Goal: Task Accomplishment & Management: Use online tool/utility

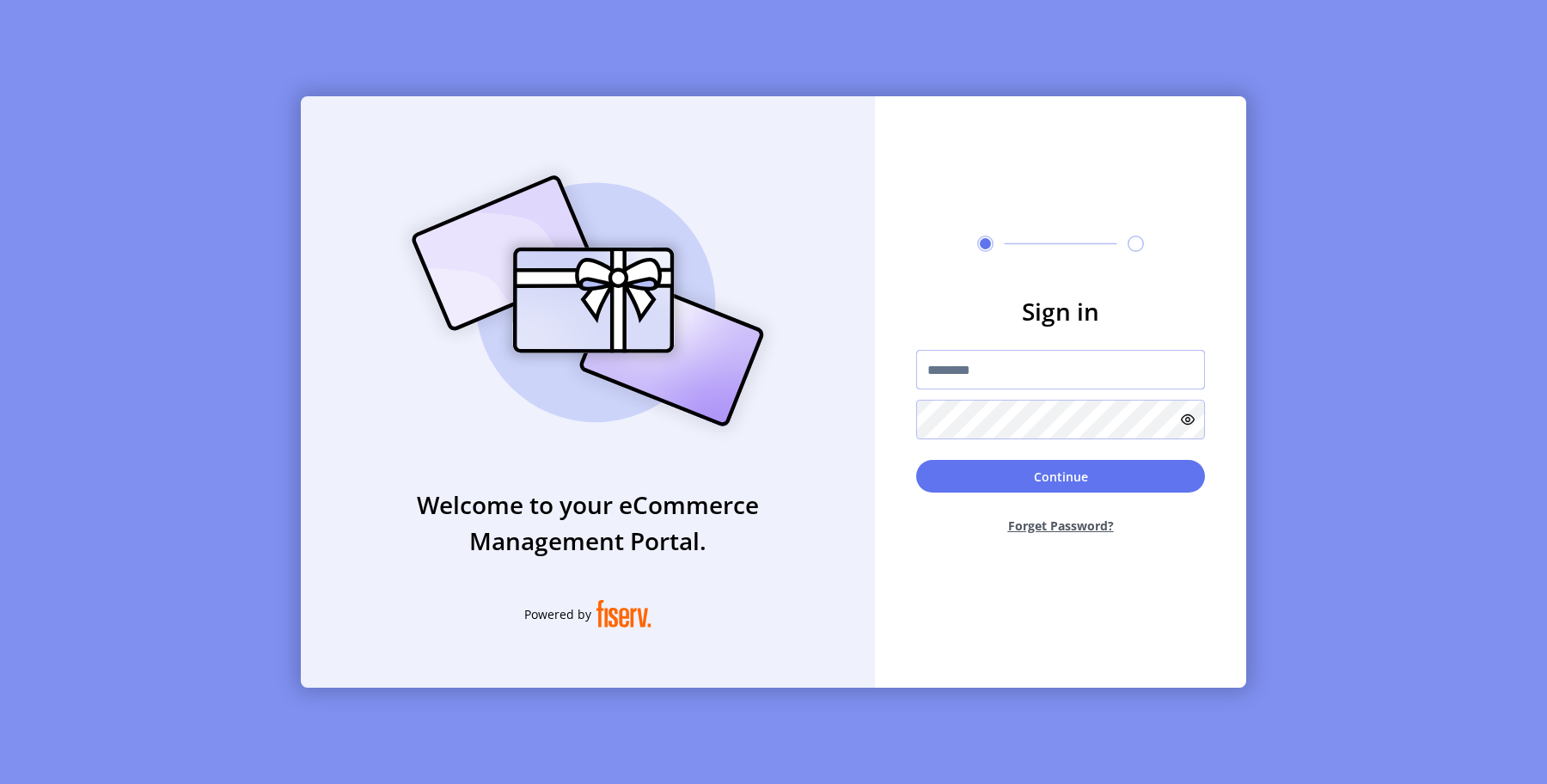
click at [963, 371] on input "text" at bounding box center [1060, 369] width 289 height 40
type input "**********"
click at [1059, 473] on button "Continue" at bounding box center [1060, 475] width 289 height 33
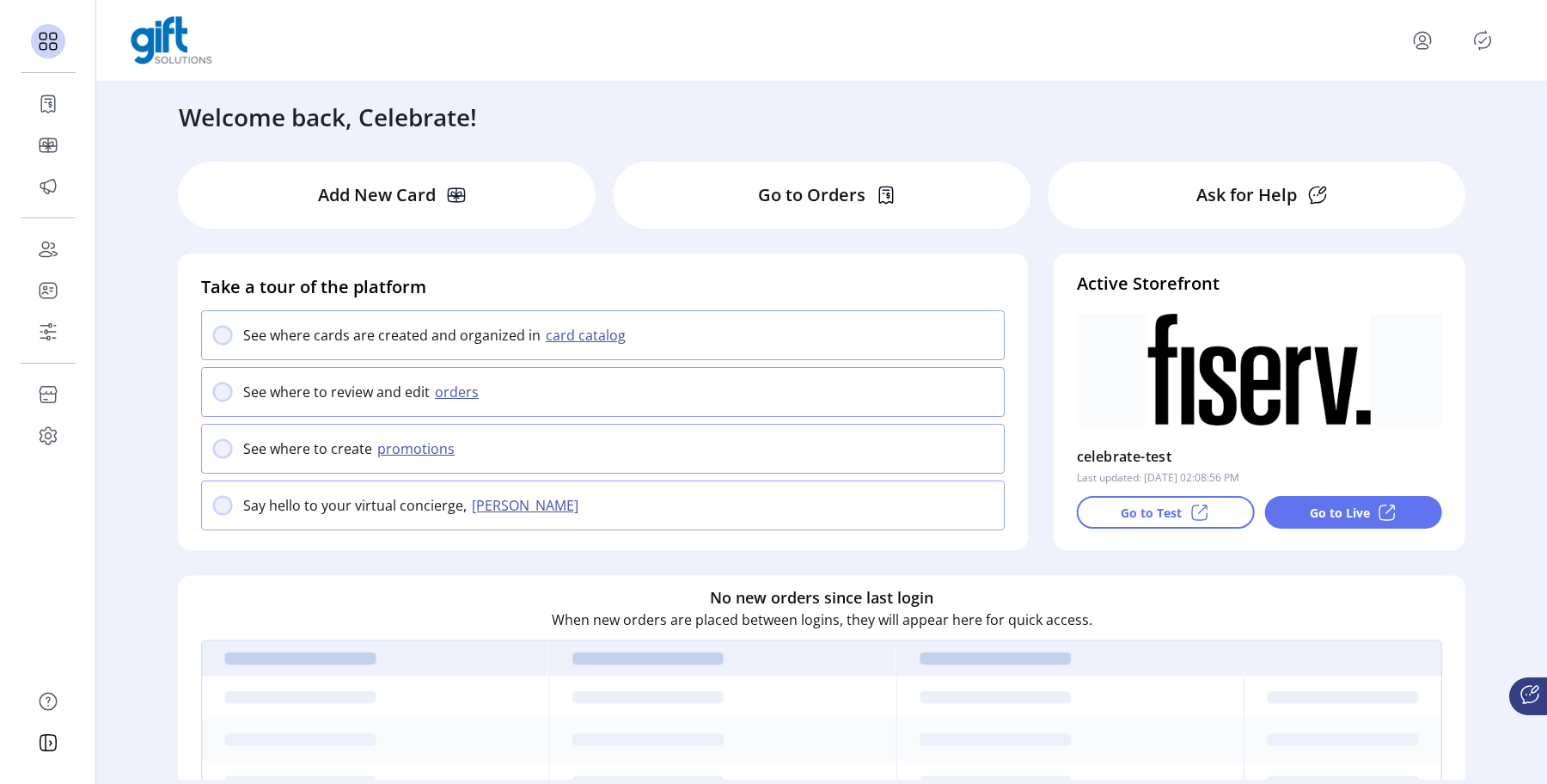
click at [1412, 38] on icon "menu" at bounding box center [1421, 40] width 27 height 27
click at [1171, 115] on div "Welcome back, Celebrate!" at bounding box center [821, 108] width 1320 height 53
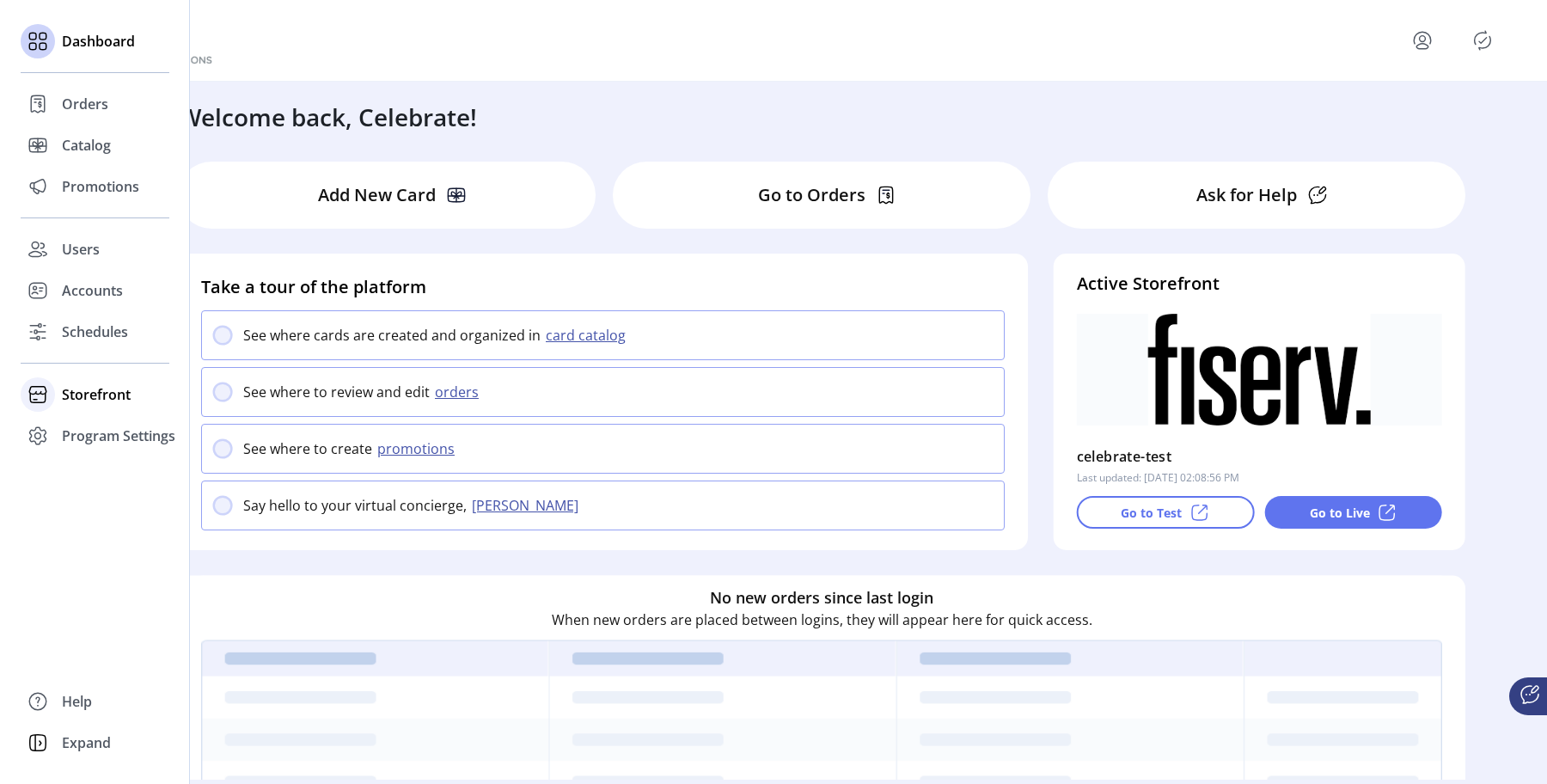
click at [57, 400] on div "Storefront" at bounding box center [95, 394] width 149 height 42
click at [108, 419] on span "Configuration" at bounding box center [107, 428] width 90 height 20
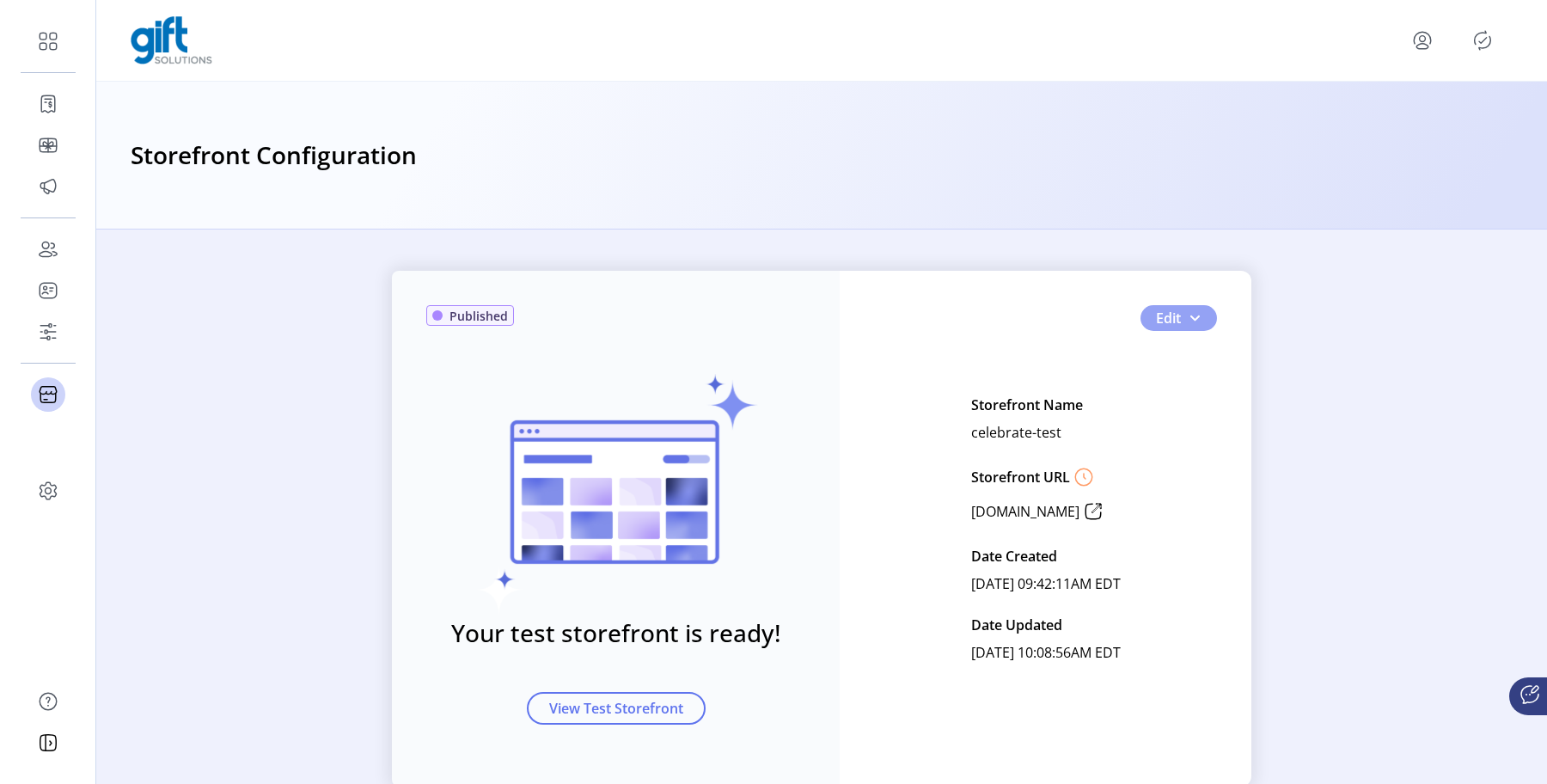
click at [1201, 319] on button "Edit" at bounding box center [1179, 318] width 76 height 26
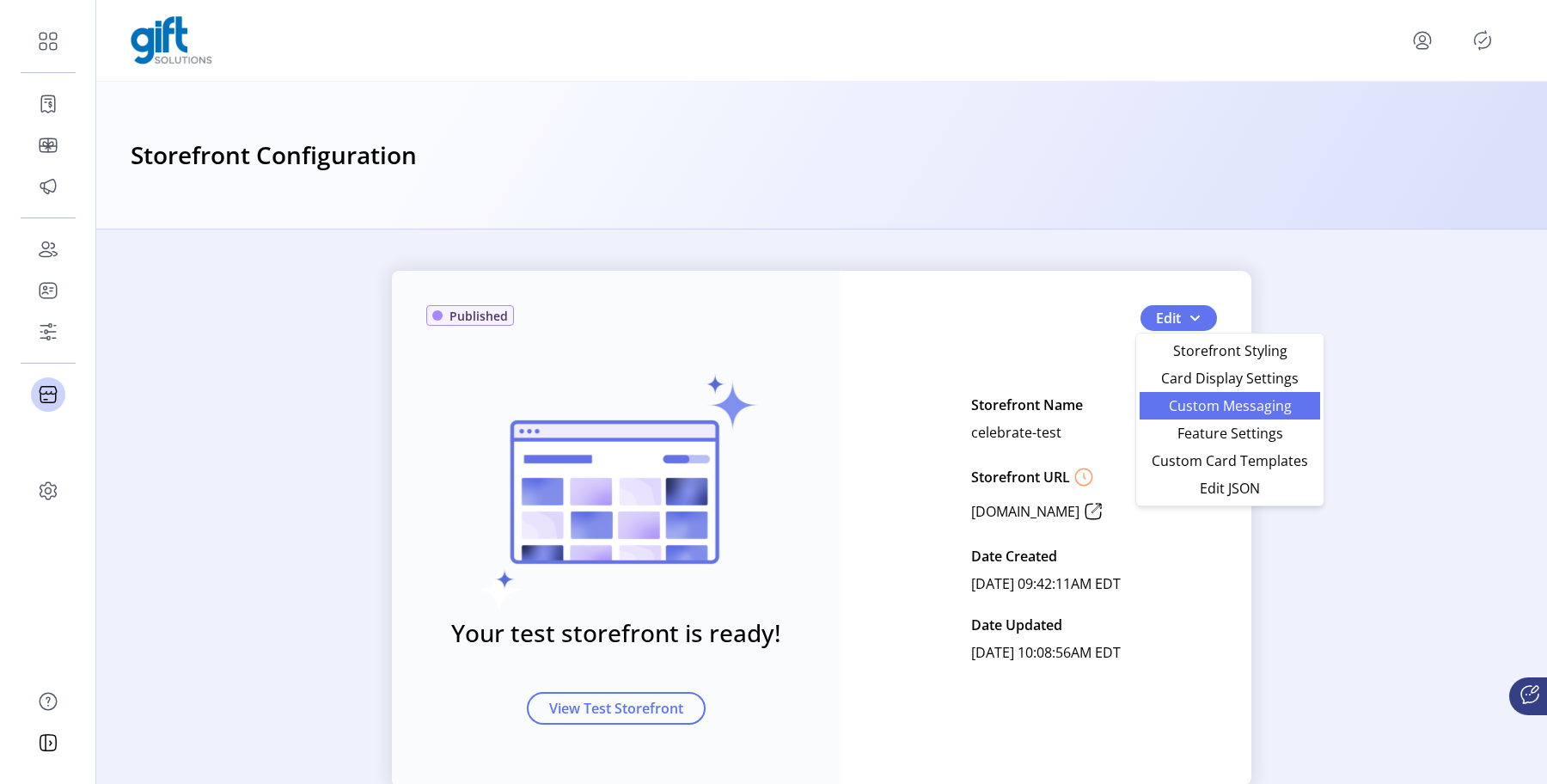
click at [1202, 403] on span "Custom Messaging" at bounding box center [1229, 406] width 160 height 14
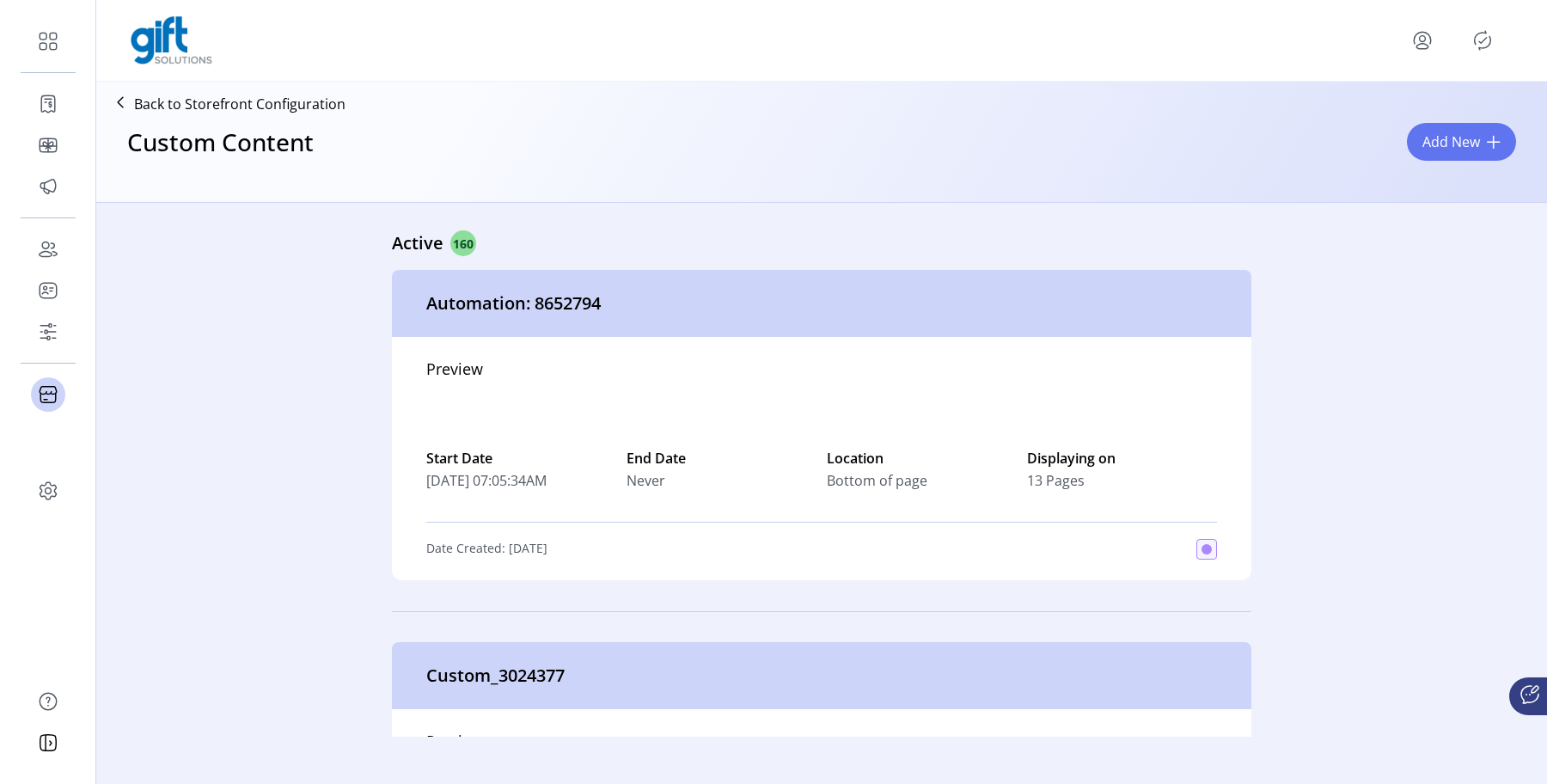
click at [1429, 148] on span "Add New" at bounding box center [1451, 142] width 58 height 20
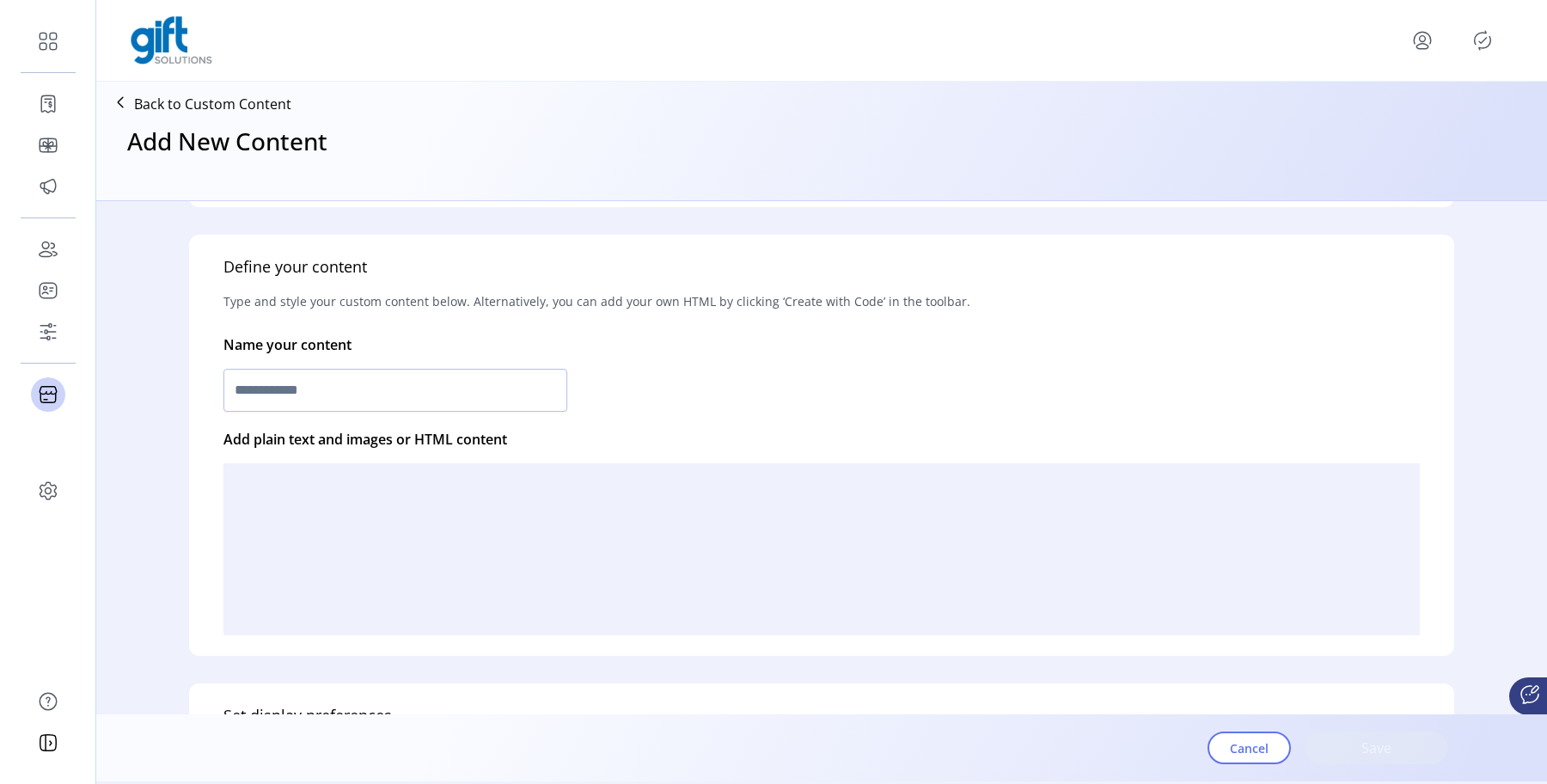
scroll to position [253, 0]
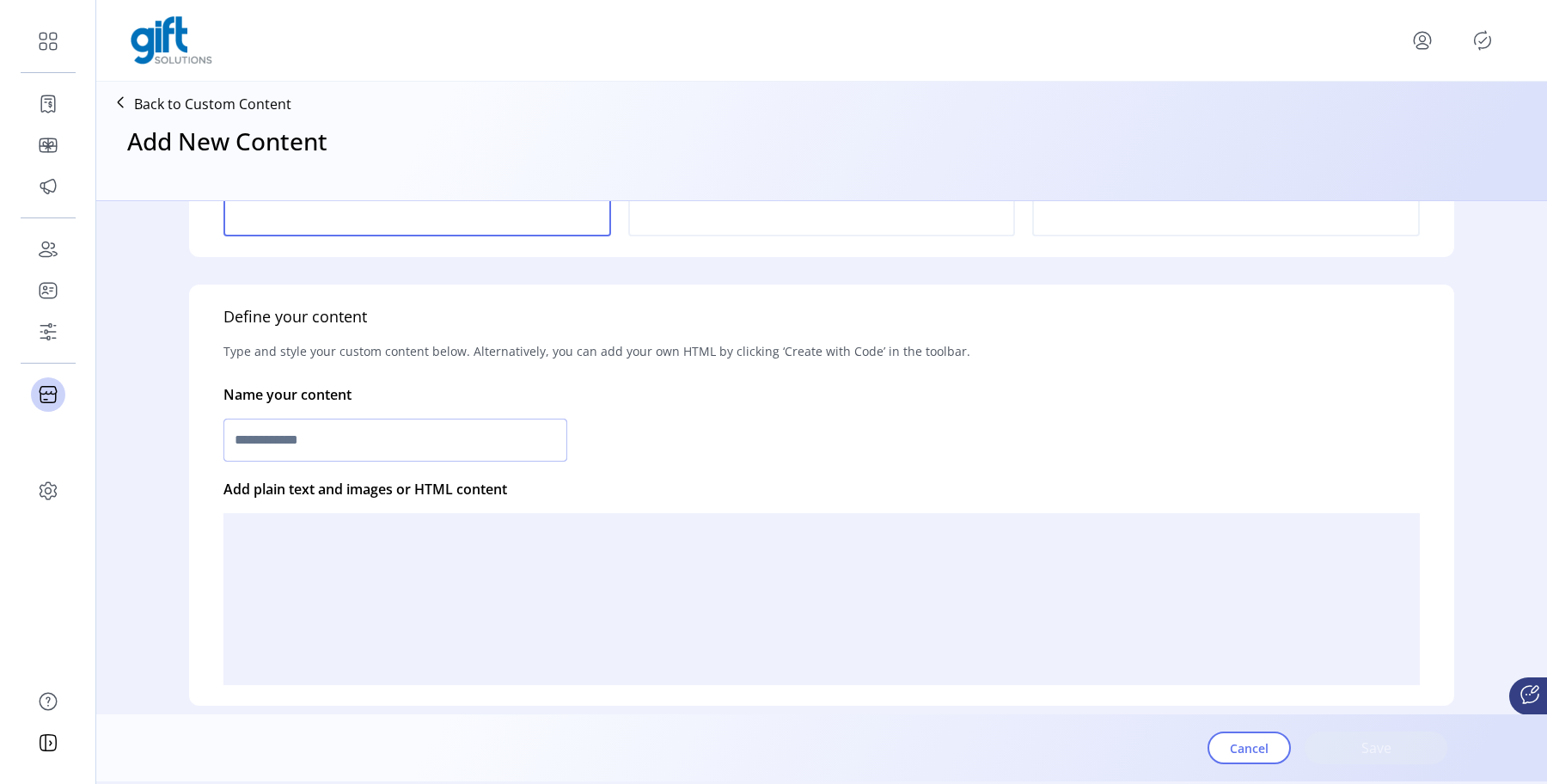
click at [470, 440] on input "text" at bounding box center [395, 440] width 343 height 43
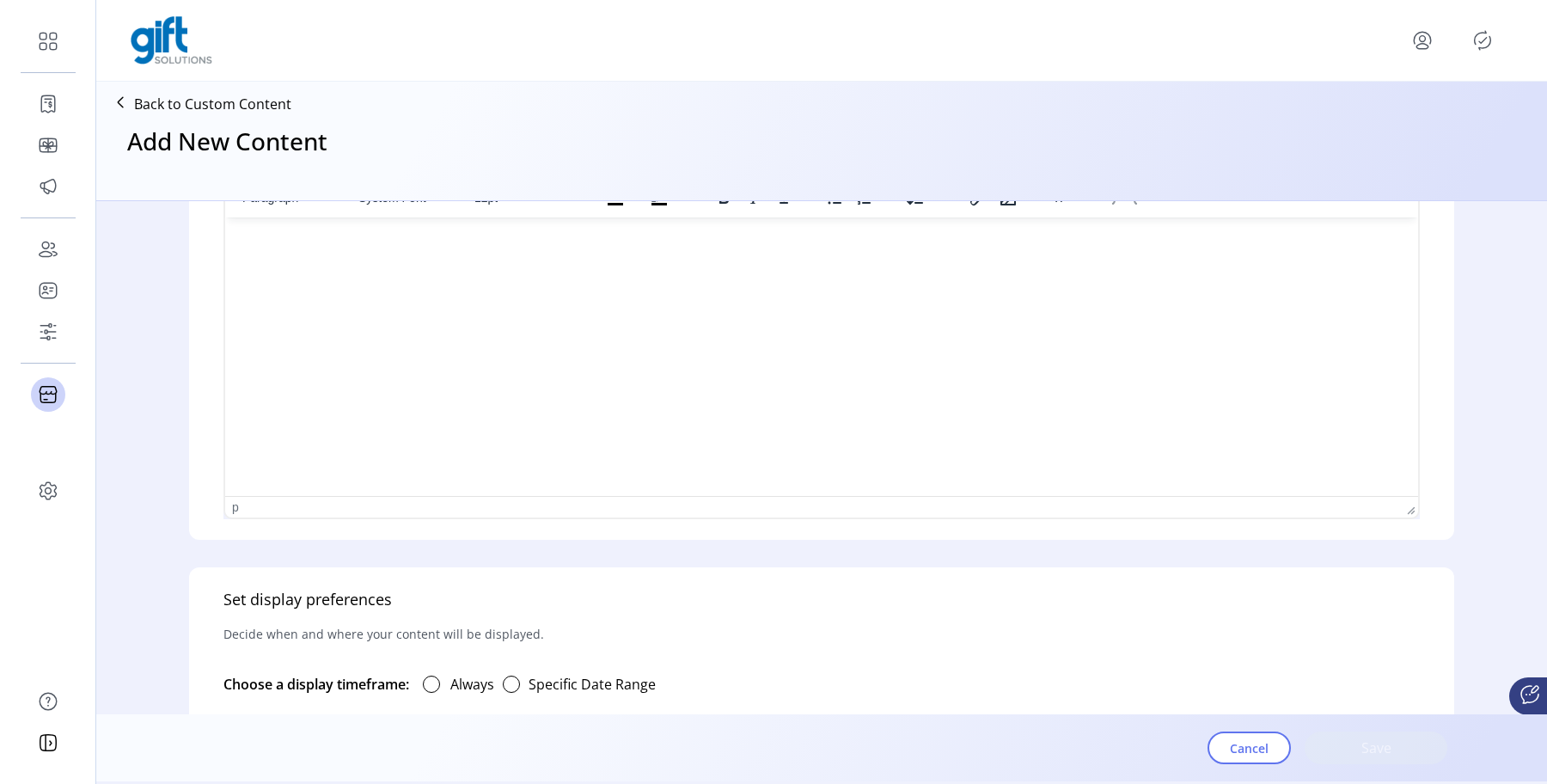
scroll to position [767, 0]
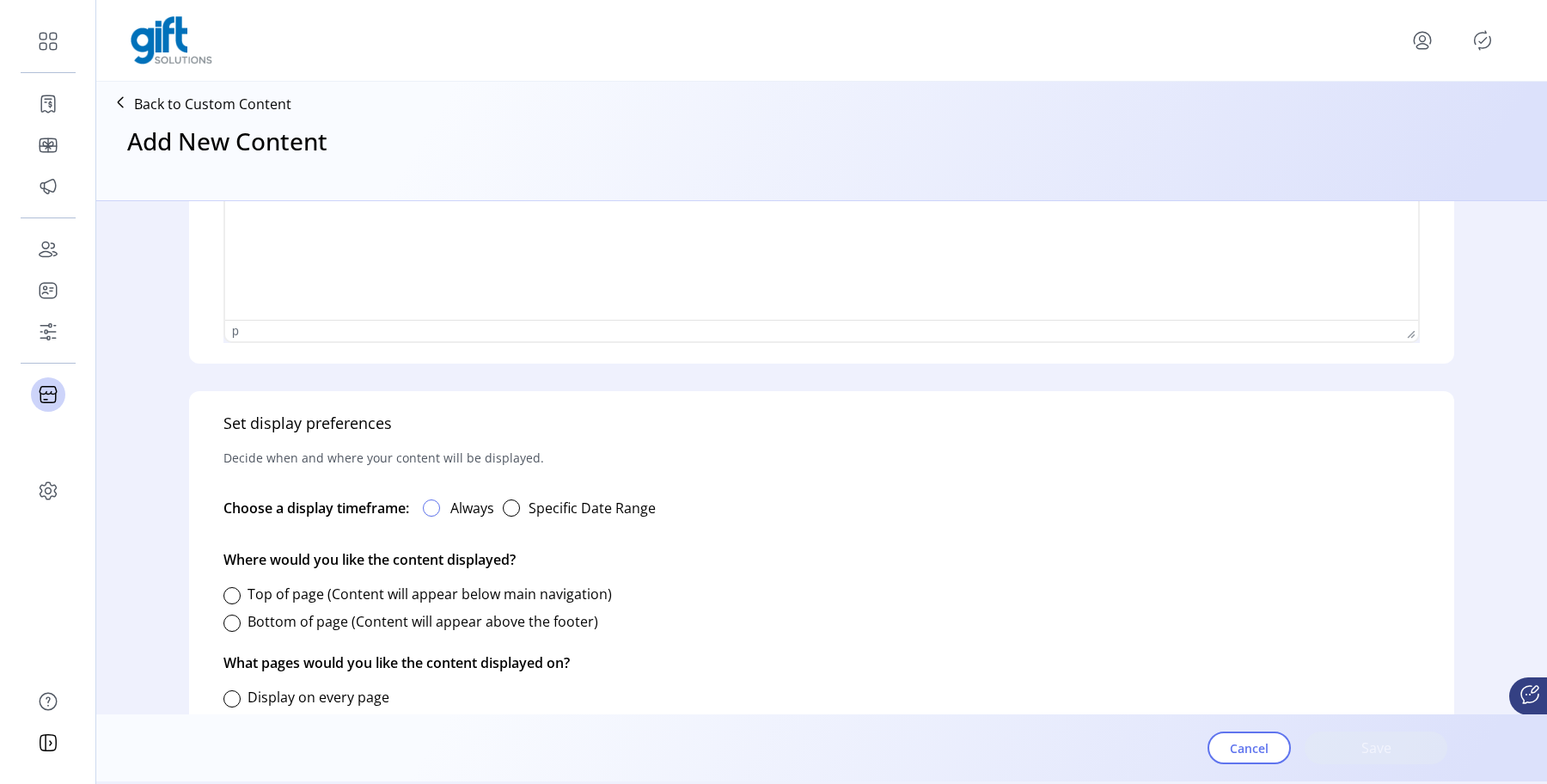
type input "**********"
click at [435, 507] on div at bounding box center [431, 507] width 17 height 17
click at [236, 595] on div at bounding box center [231, 595] width 17 height 17
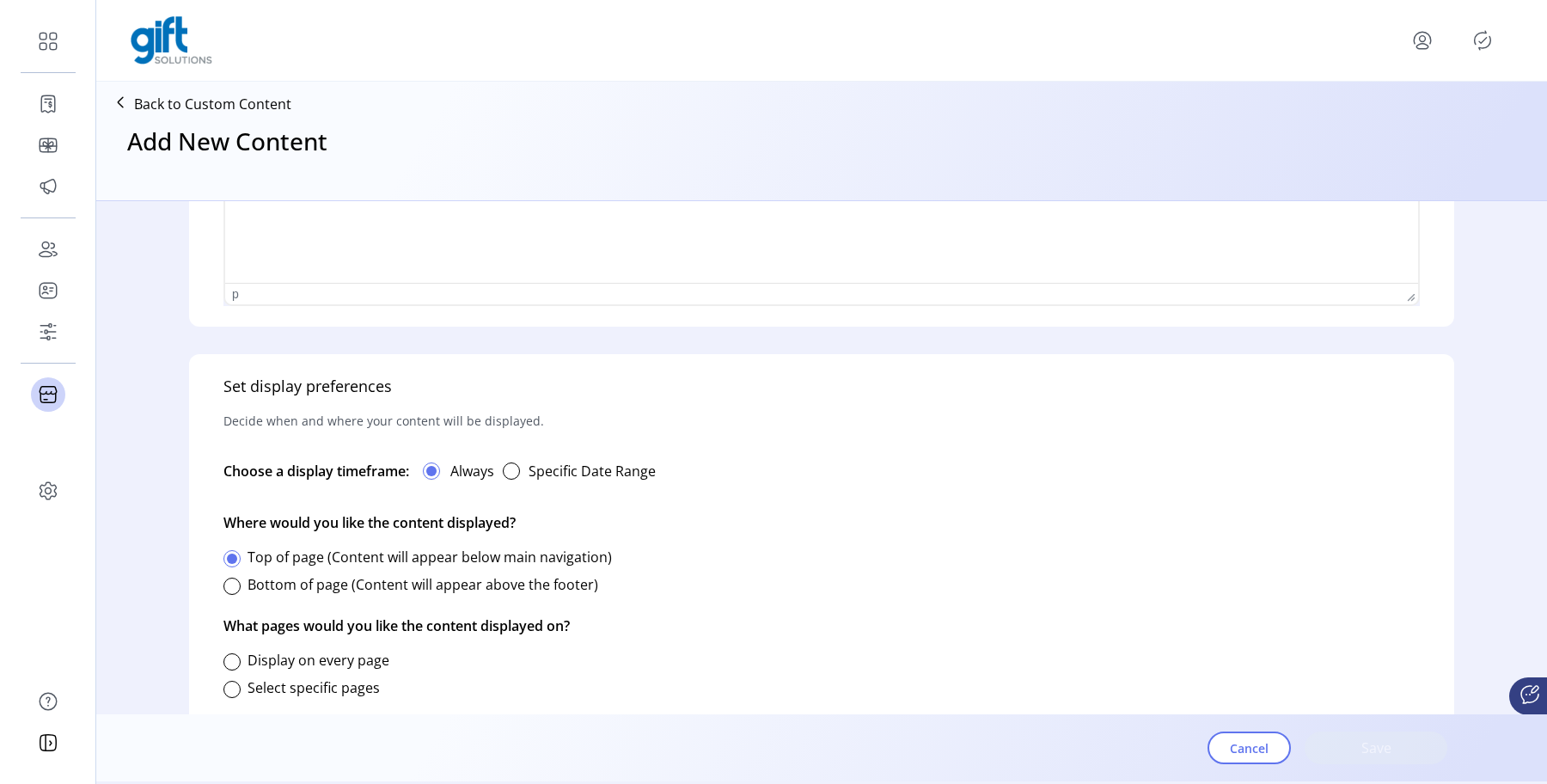
scroll to position [843, 0]
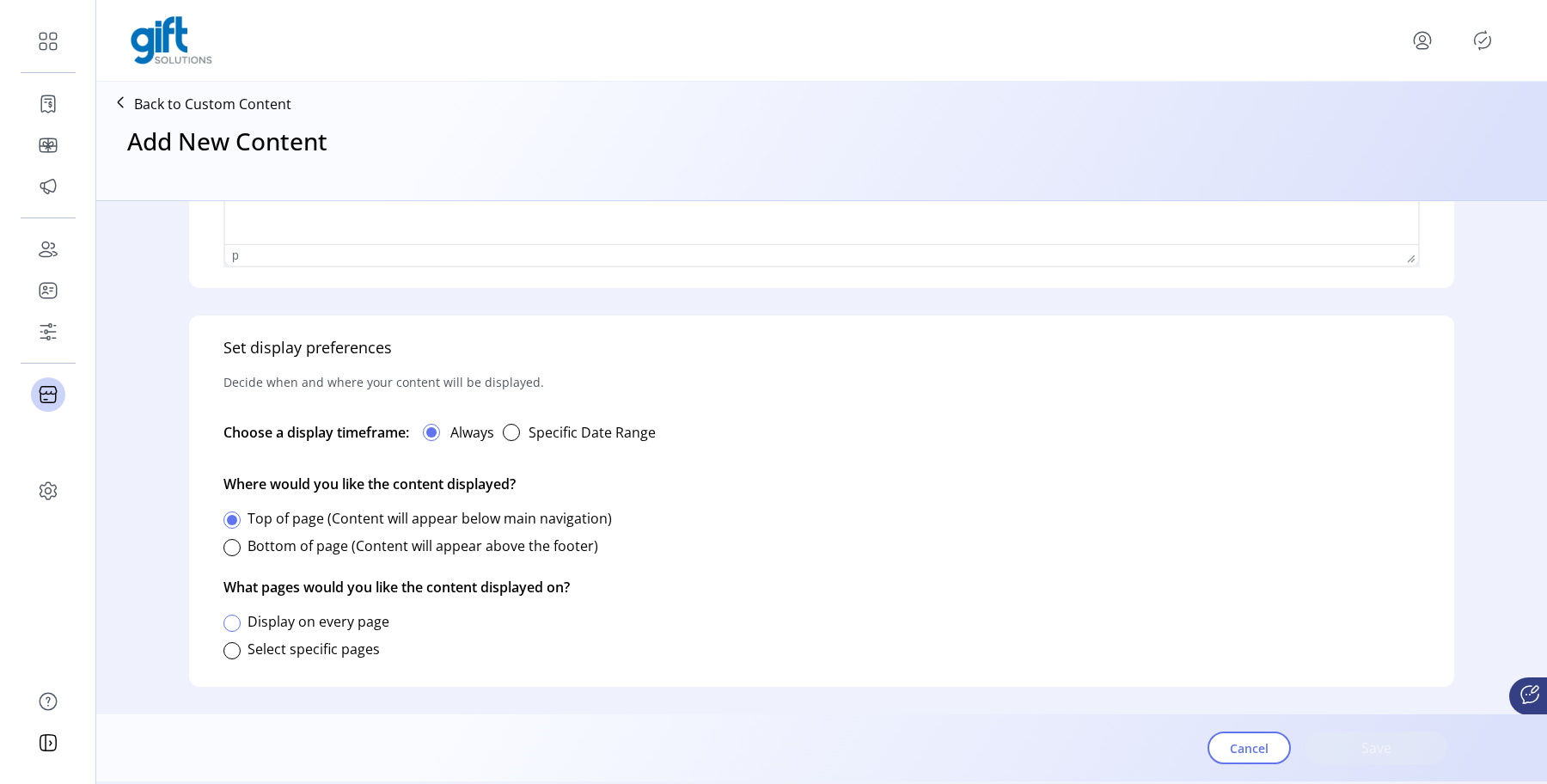
click at [236, 622] on div at bounding box center [231, 622] width 17 height 17
click at [241, 648] on div "Select specific pages" at bounding box center [301, 649] width 157 height 35
click at [237, 653] on div at bounding box center [231, 649] width 17 height 17
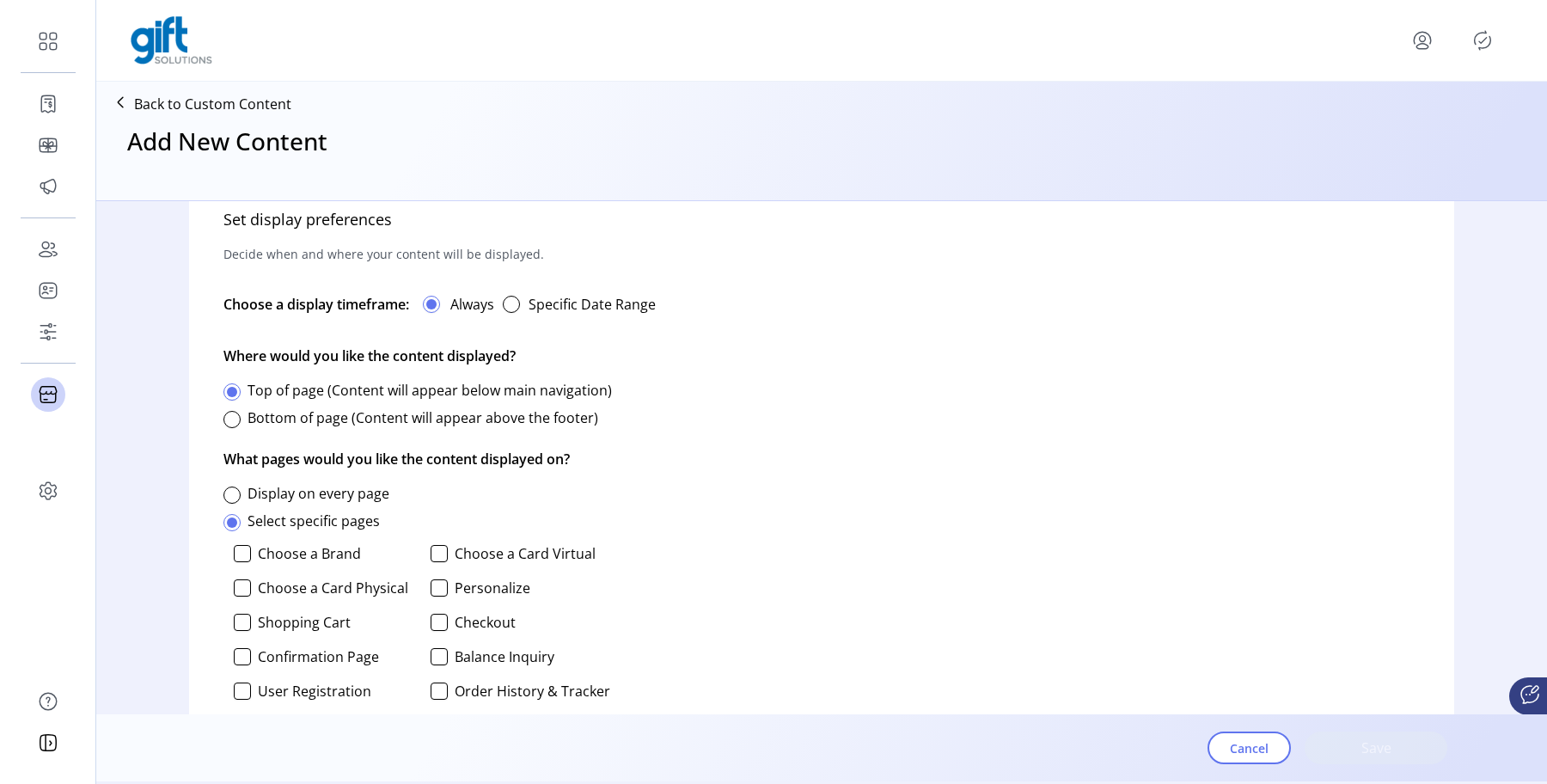
scroll to position [1080, 0]
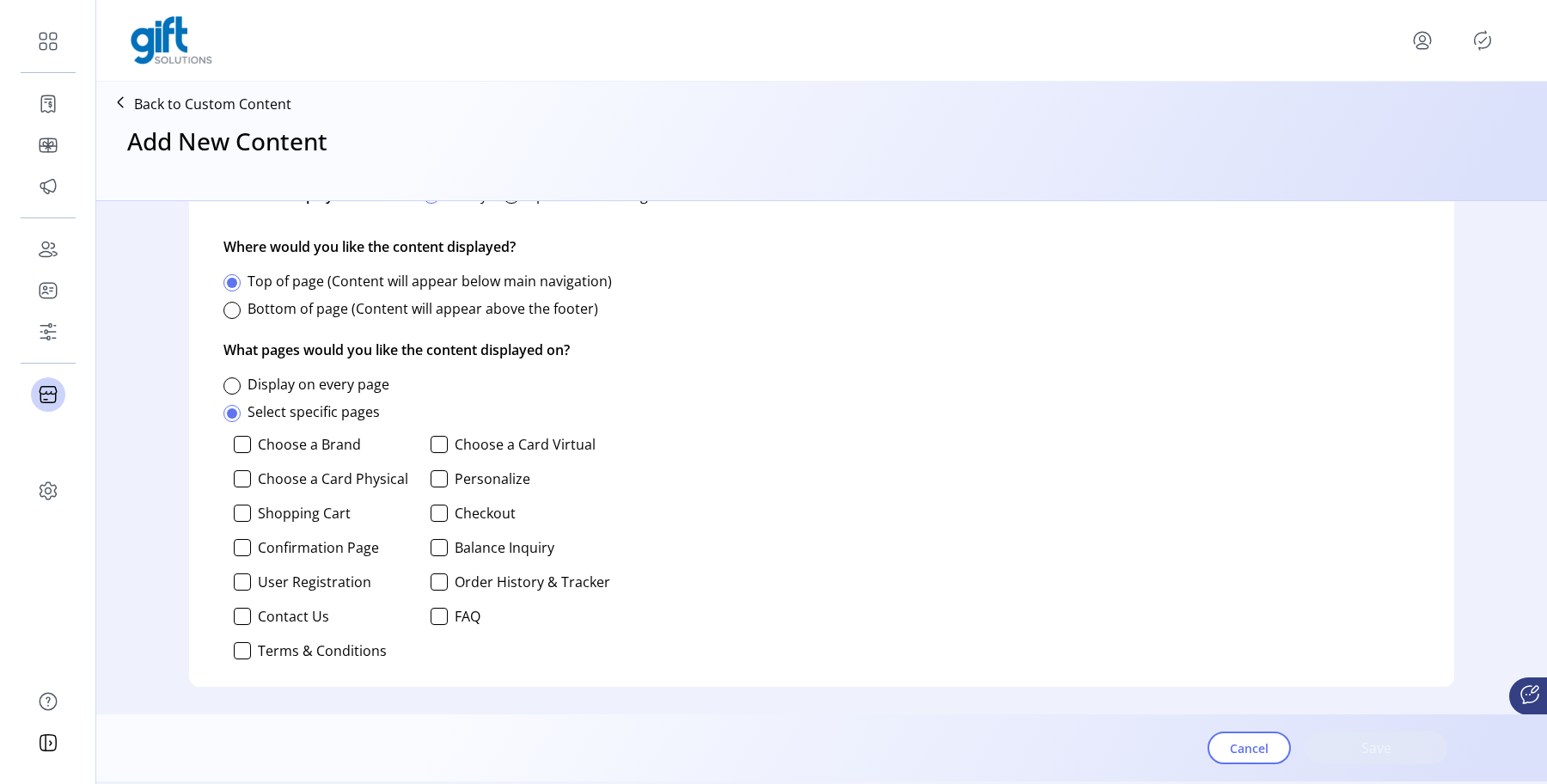
click at [287, 396] on div "Select specific pages" at bounding box center [301, 411] width 157 height 35
click at [350, 417] on label "Select specific pages" at bounding box center [314, 411] width 133 height 19
click at [827, 471] on div "Set display preferences Decide when and where your content will be displayed. C…" at bounding box center [821, 381] width 1265 height 608
click at [233, 311] on div at bounding box center [231, 310] width 17 height 17
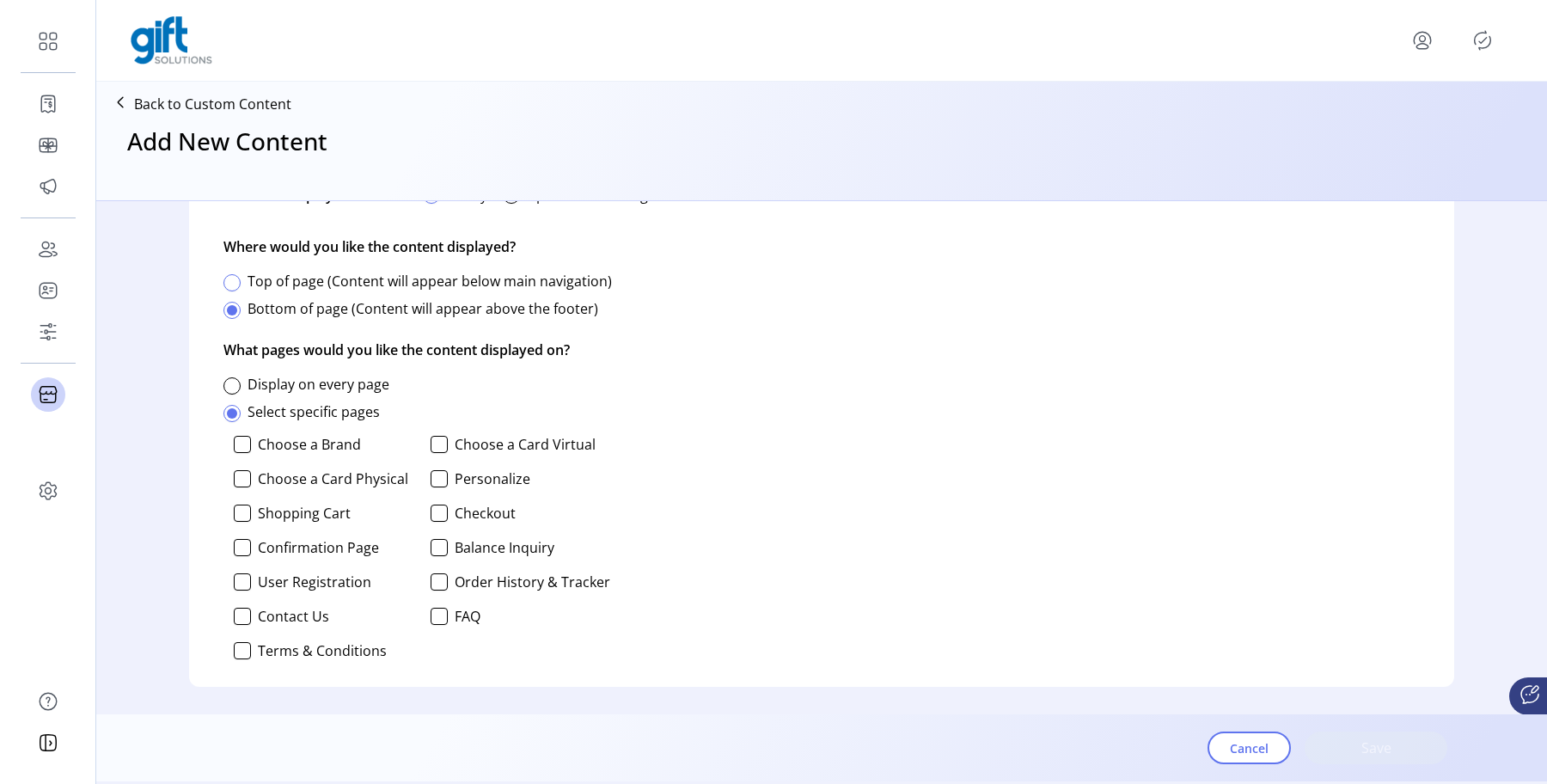
click at [231, 280] on div at bounding box center [231, 282] width 17 height 17
click at [322, 450] on label "Choose a Brand" at bounding box center [309, 444] width 104 height 14
click at [323, 446] on label "Choose a Brand" at bounding box center [309, 444] width 104 height 14
click at [319, 448] on label "Choose a Brand" at bounding box center [309, 444] width 104 height 14
click at [743, 464] on div "Set display preferences Decide when and where your content will be displayed. C…" at bounding box center [821, 381] width 1265 height 608
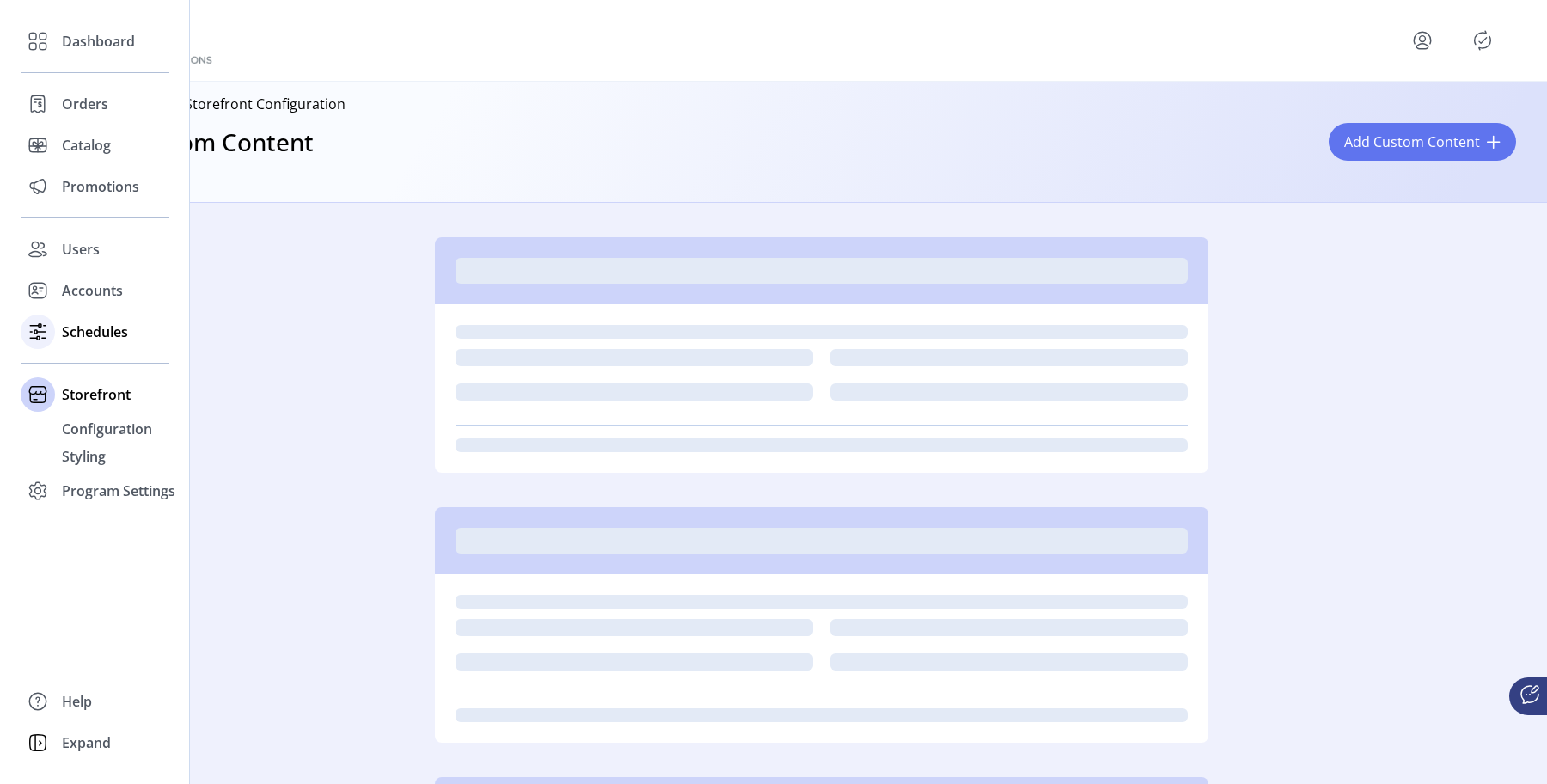
click at [42, 314] on div at bounding box center [37, 331] width 35 height 35
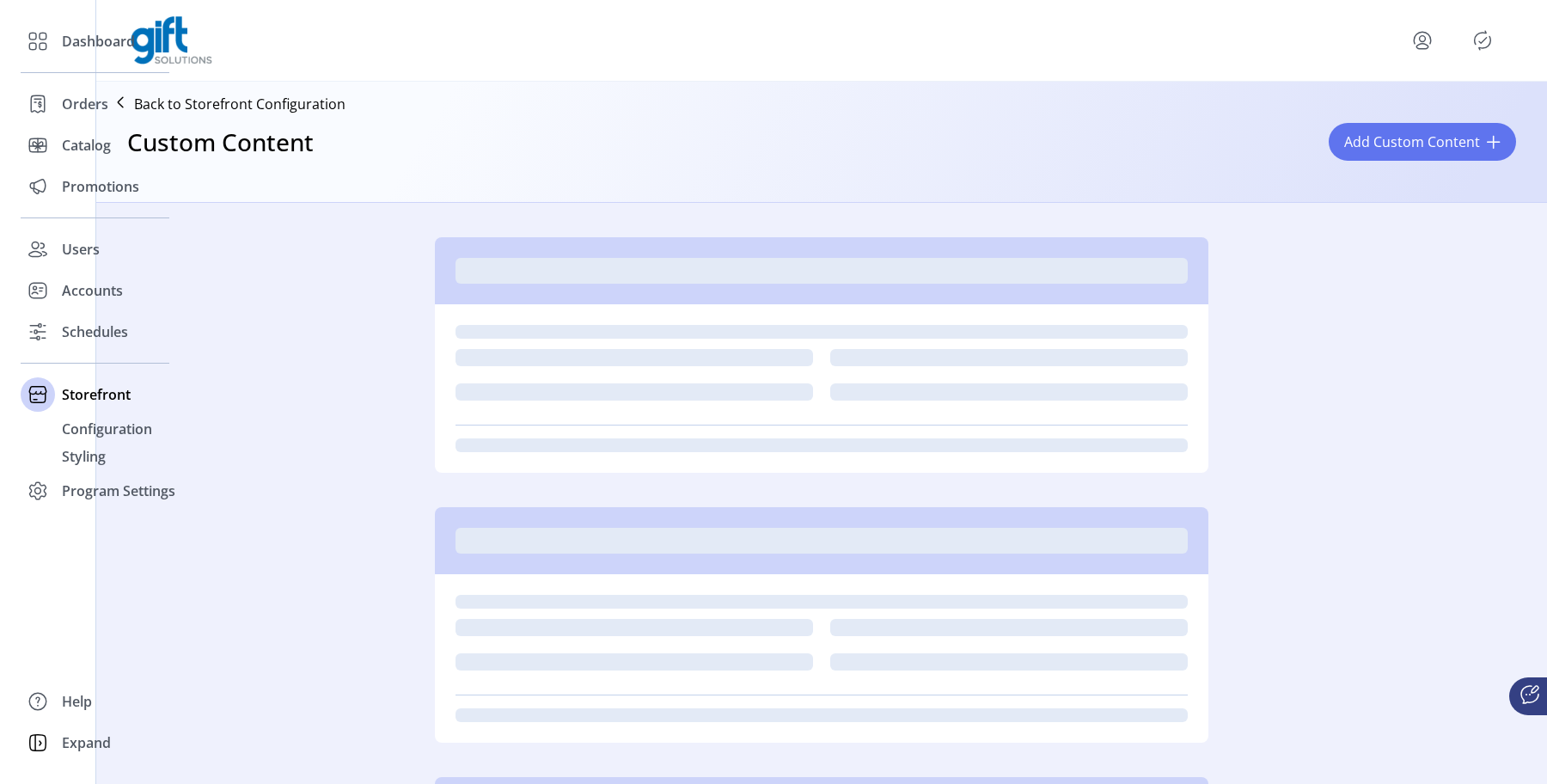
click at [77, 330] on span "Schedules" at bounding box center [95, 331] width 66 height 20
click at [97, 333] on span "Schedules" at bounding box center [95, 331] width 66 height 20
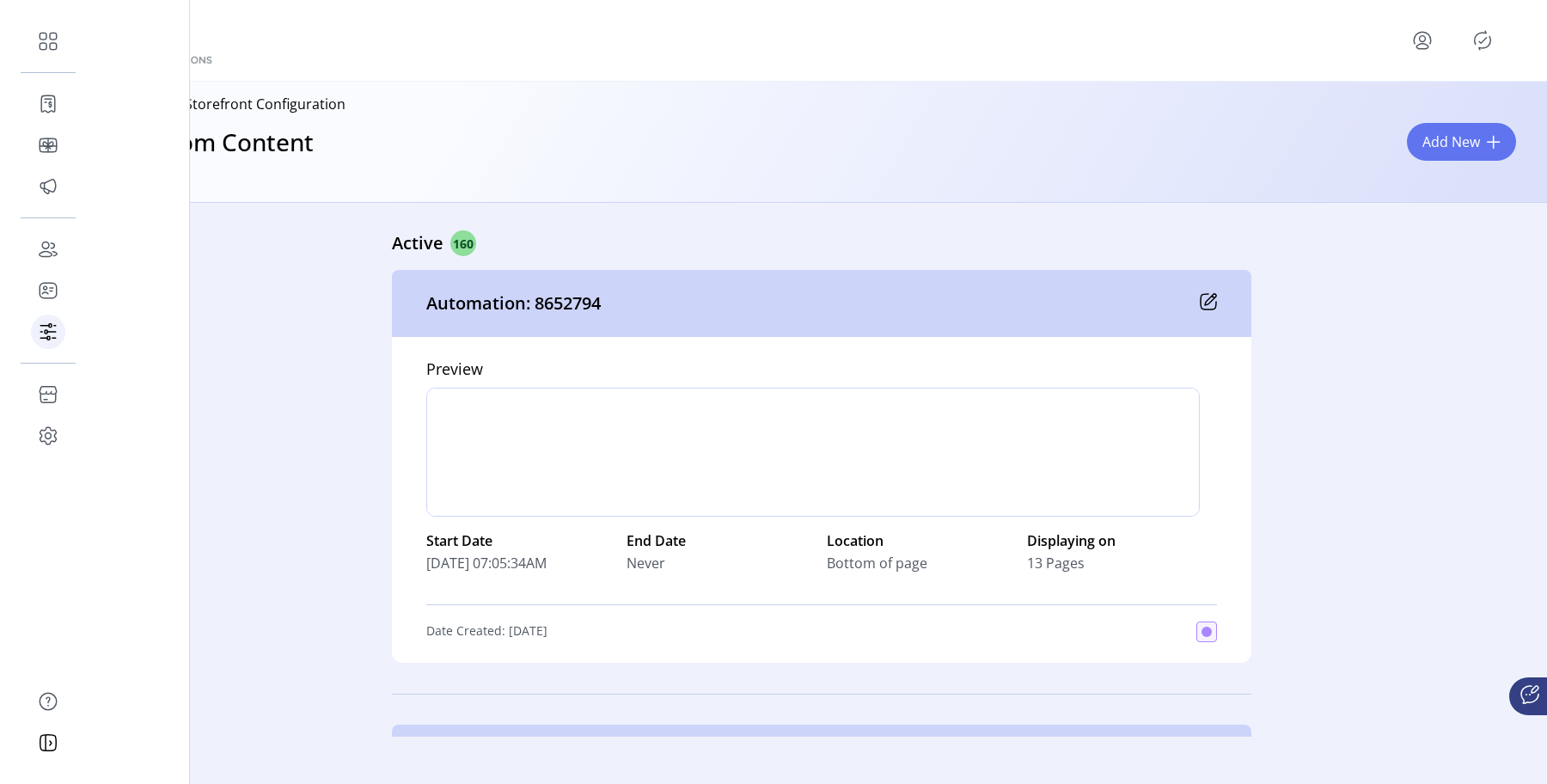
click at [44, 333] on icon at bounding box center [48, 331] width 27 height 27
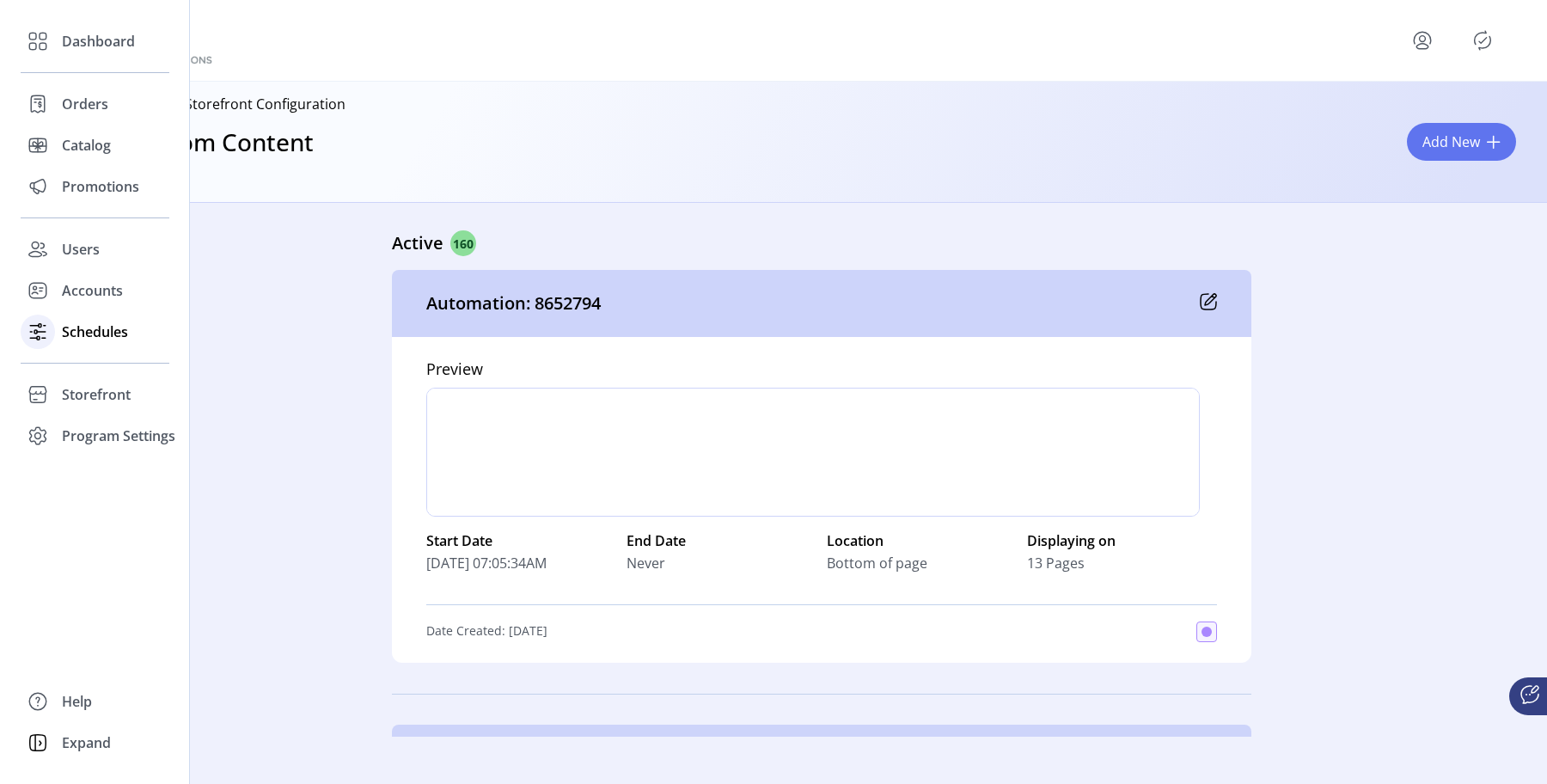
click at [95, 331] on span "Schedules" at bounding box center [95, 331] width 66 height 20
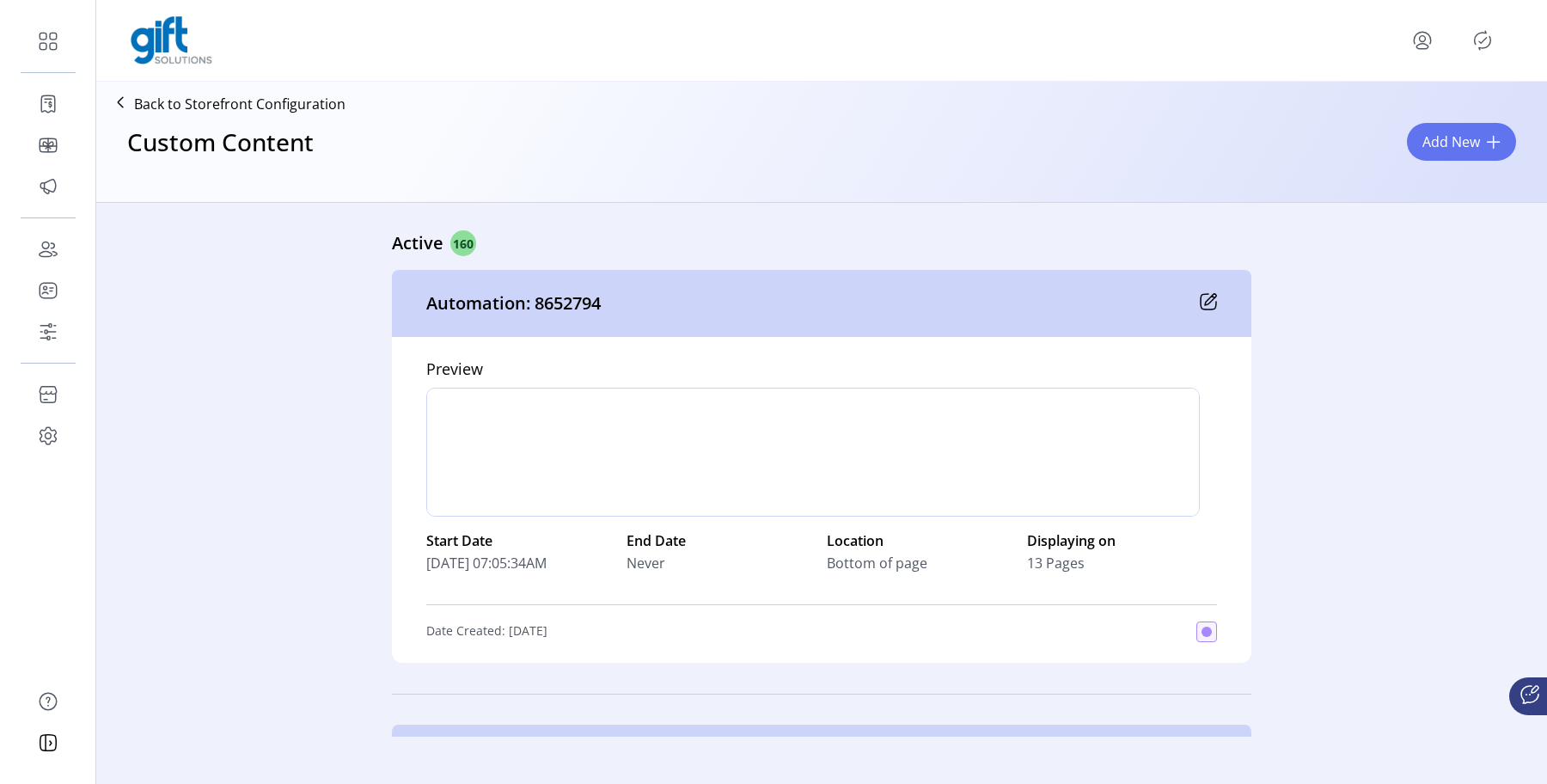
click at [48, 252] on icon at bounding box center [48, 249] width 27 height 27
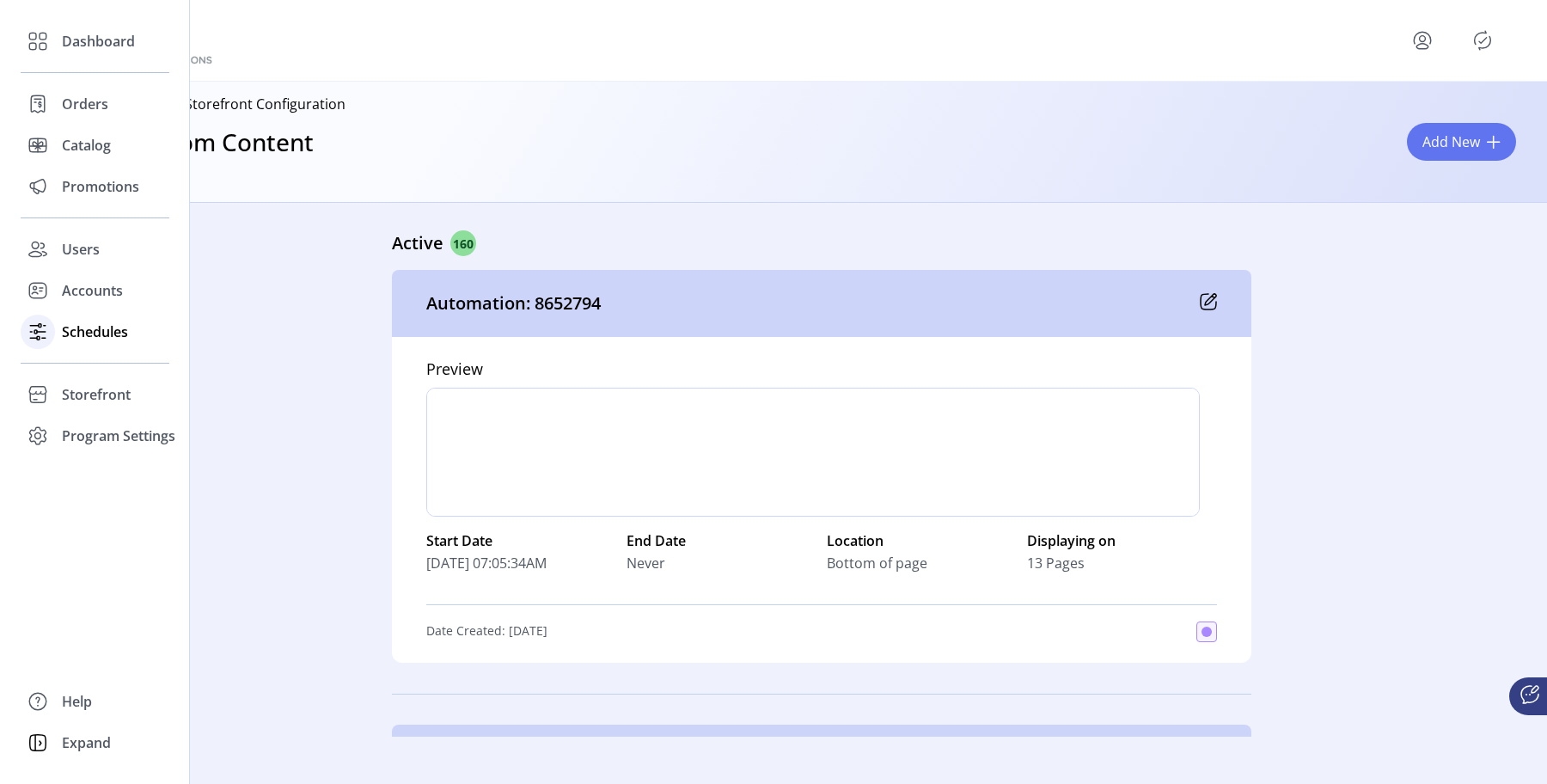
click at [83, 335] on span "Schedules" at bounding box center [95, 331] width 66 height 20
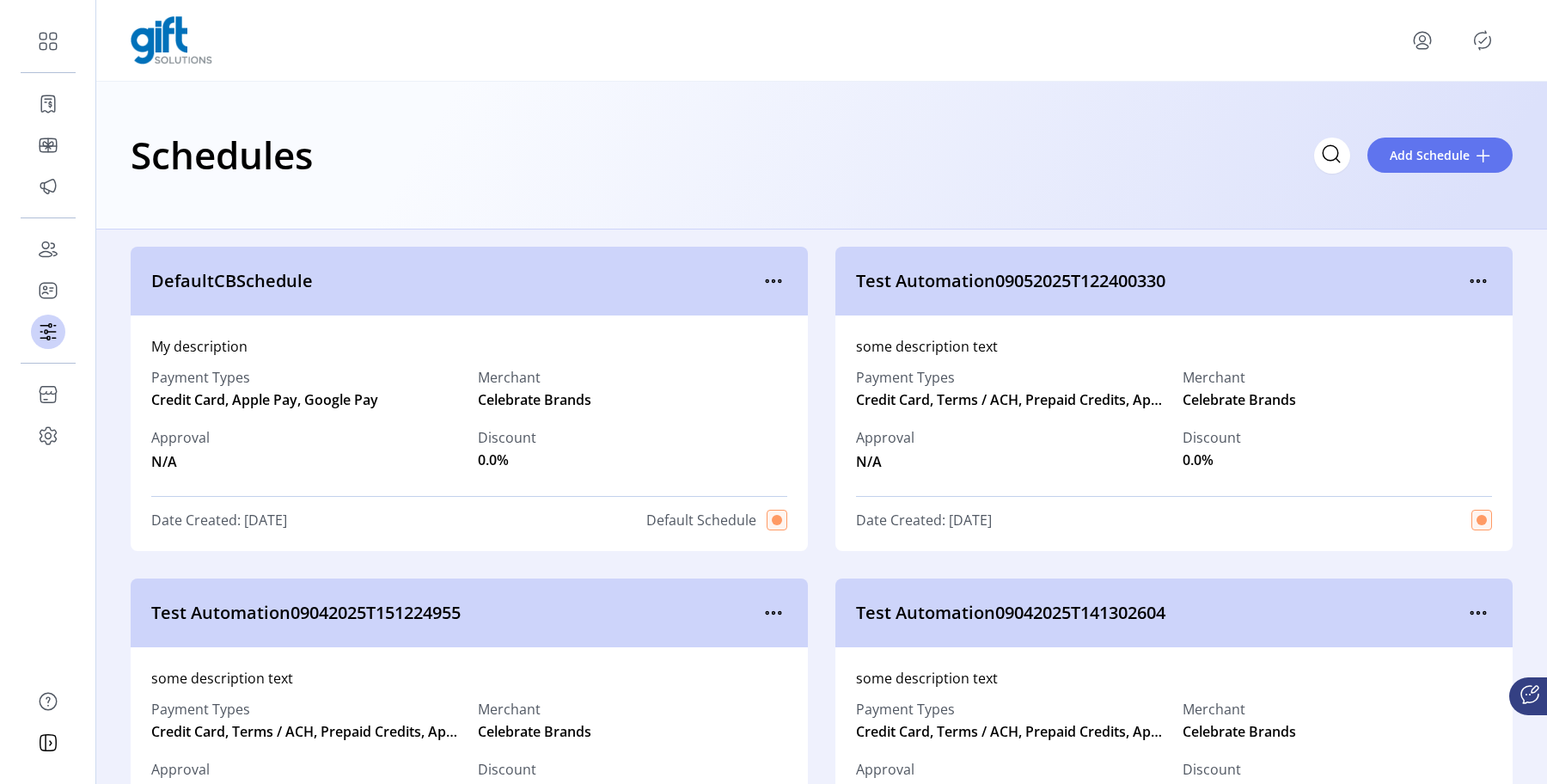
click at [1428, 41] on icon "menu" at bounding box center [1421, 40] width 27 height 27
click at [1384, 103] on span "Sign Out" at bounding box center [1360, 109] width 129 height 14
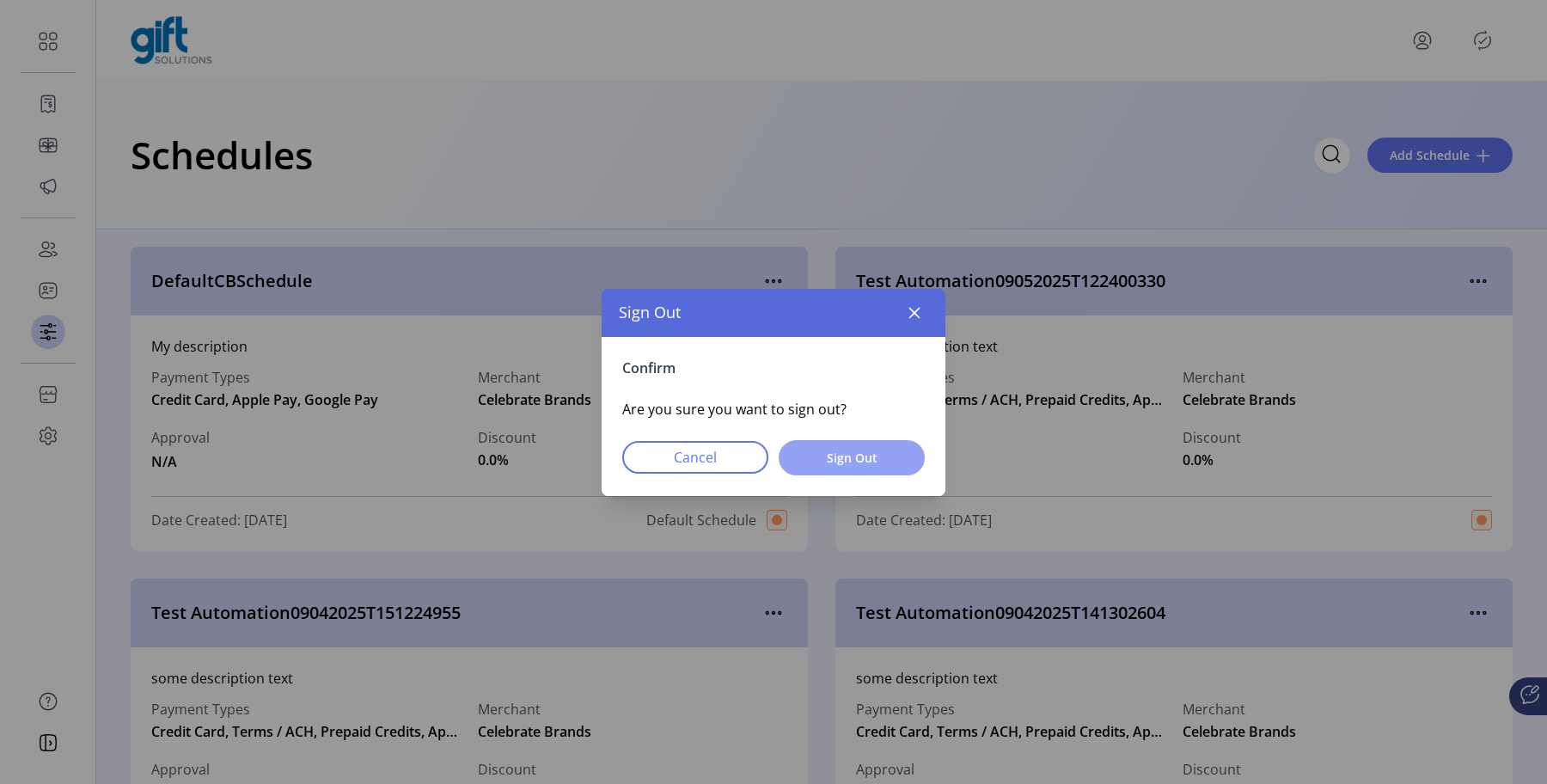
click at [895, 457] on span "Sign Out" at bounding box center [851, 457] width 102 height 18
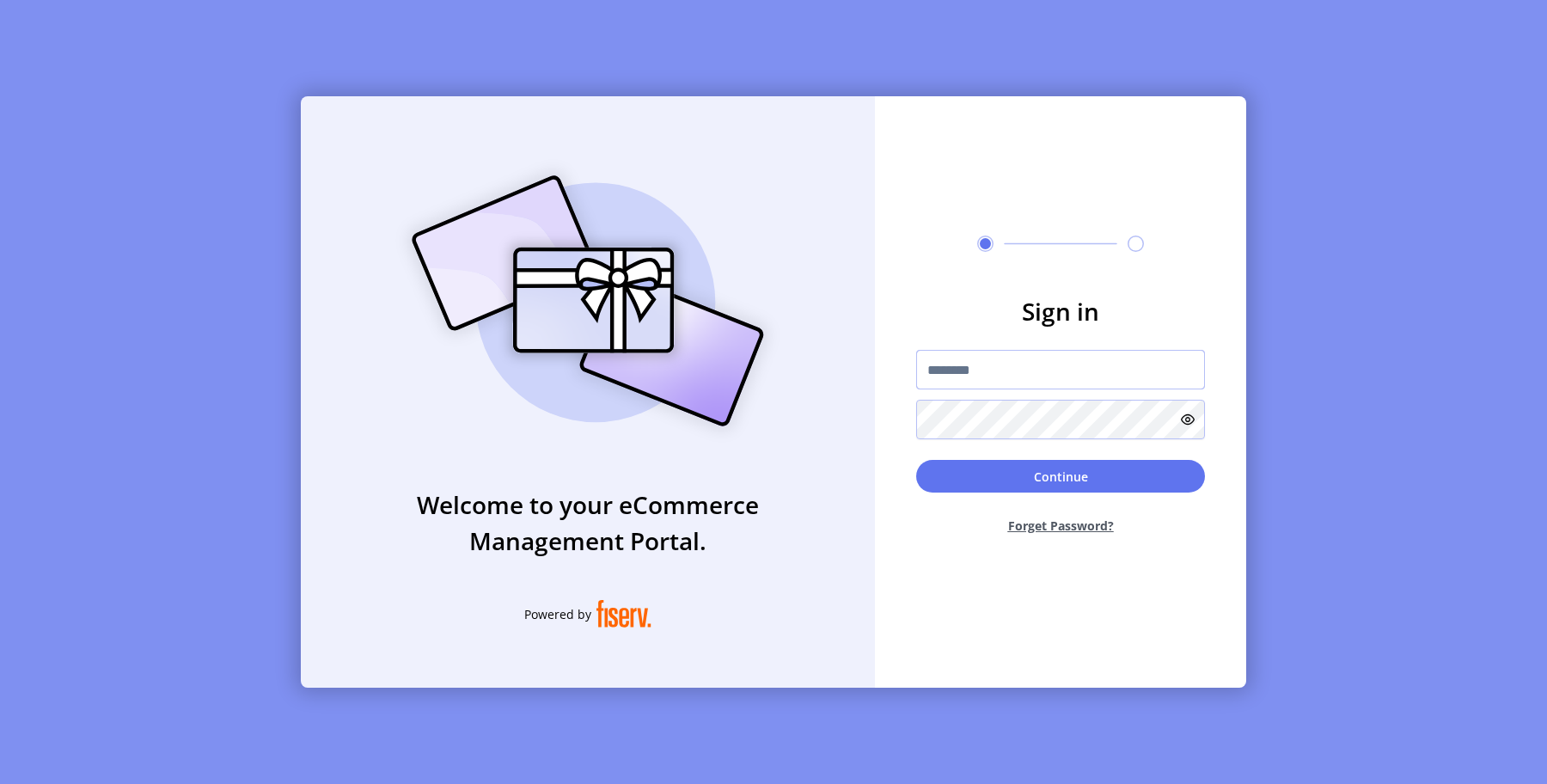
click at [963, 371] on input "text" at bounding box center [1060, 369] width 289 height 40
type input "**********"
click at [1114, 471] on button "Continue" at bounding box center [1060, 475] width 289 height 33
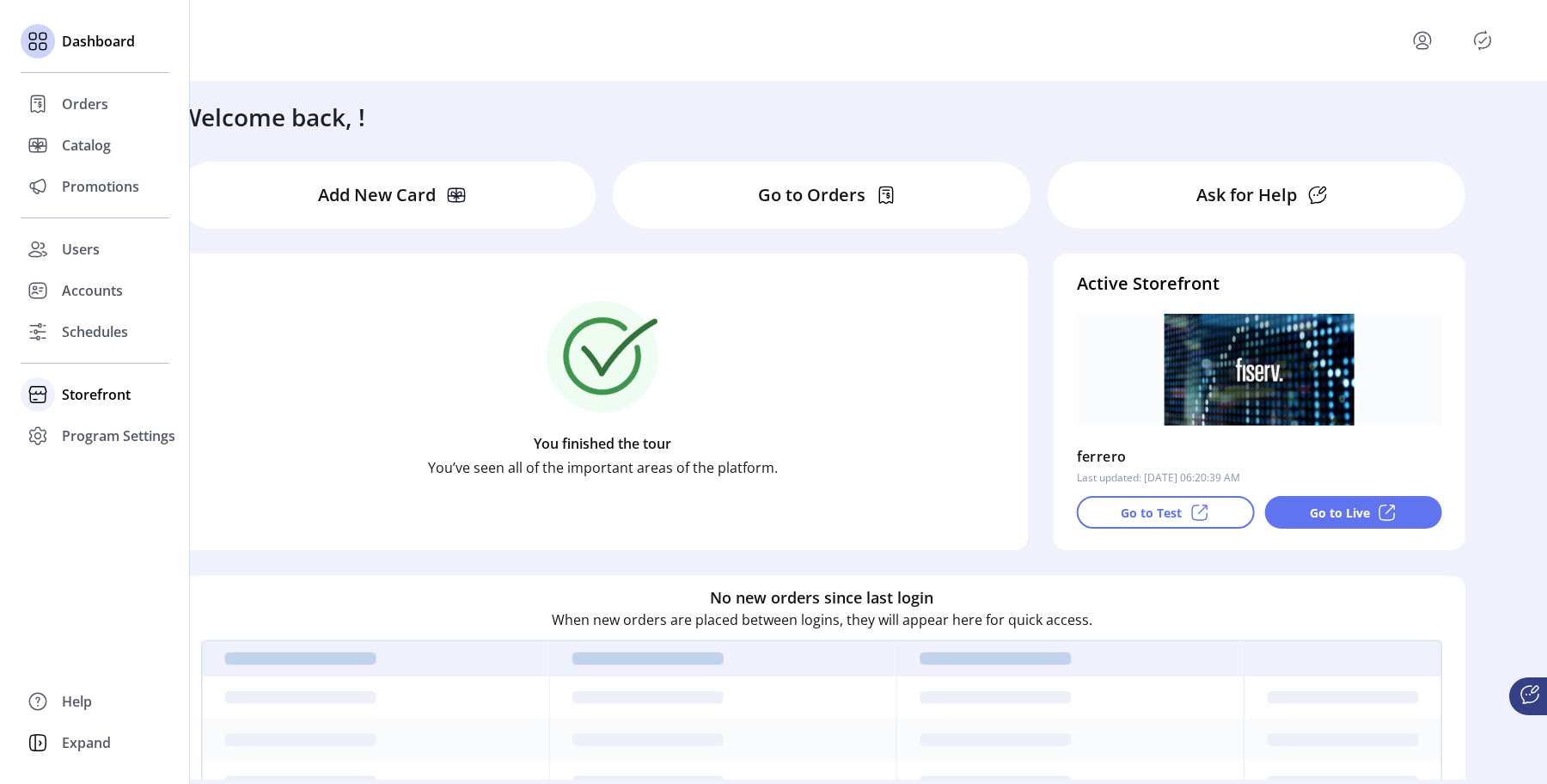
click at [67, 388] on span "Storefront" at bounding box center [96, 394] width 69 height 20
click at [89, 420] on span "Configuration" at bounding box center [107, 428] width 90 height 20
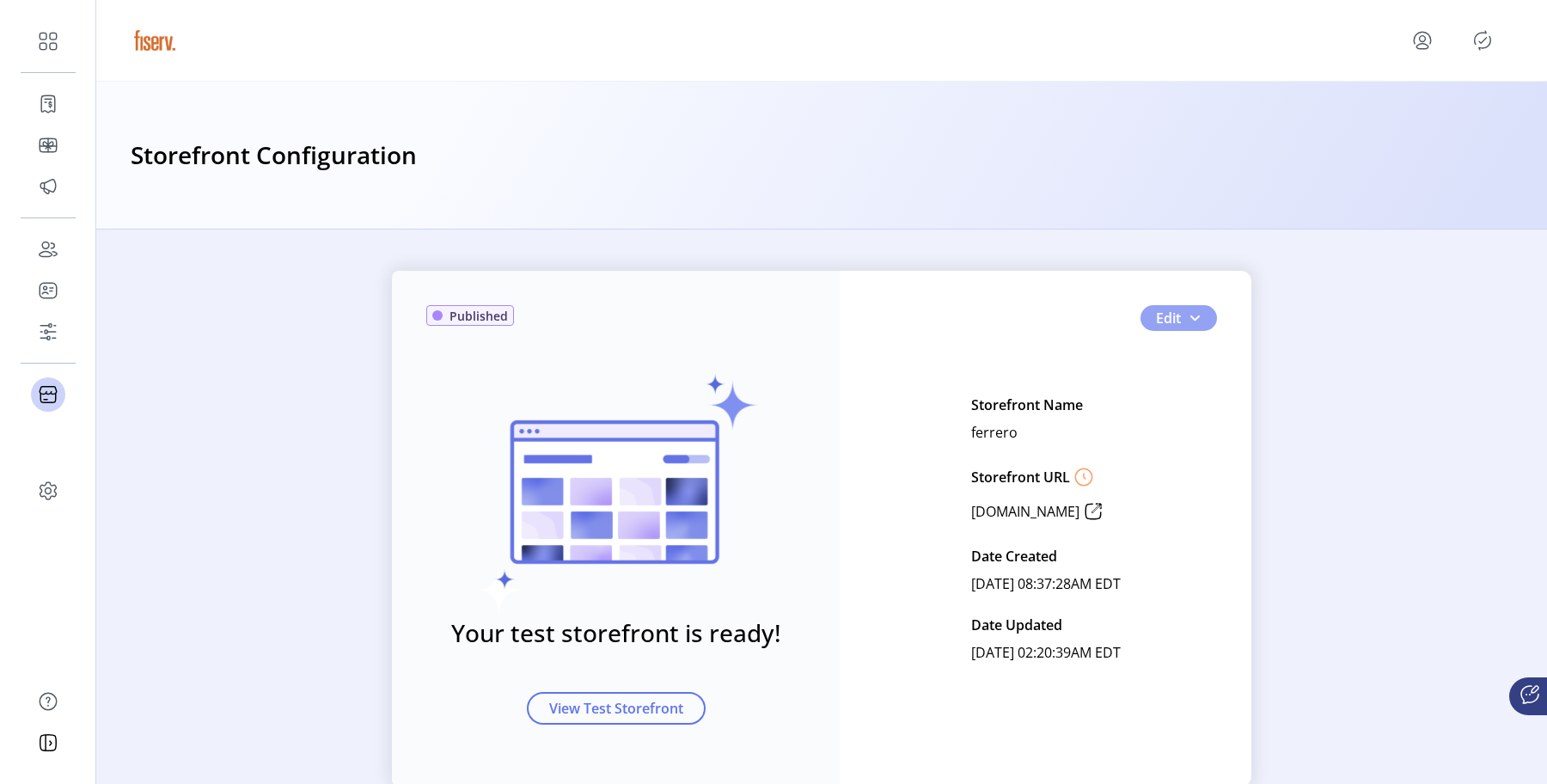
click at [1200, 318] on button "Edit" at bounding box center [1179, 318] width 76 height 26
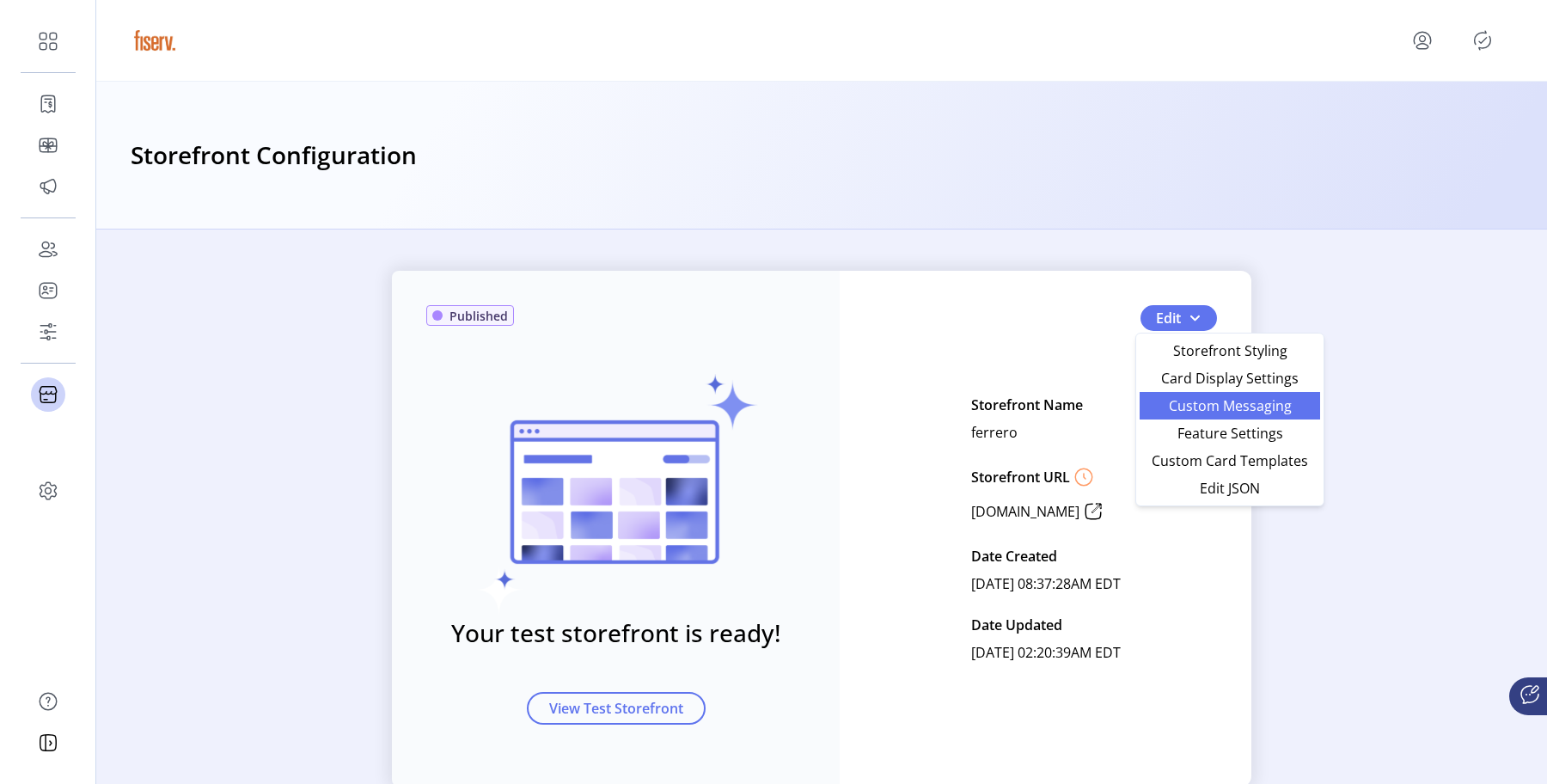
click at [1218, 412] on span "Custom Messaging" at bounding box center [1229, 406] width 160 height 14
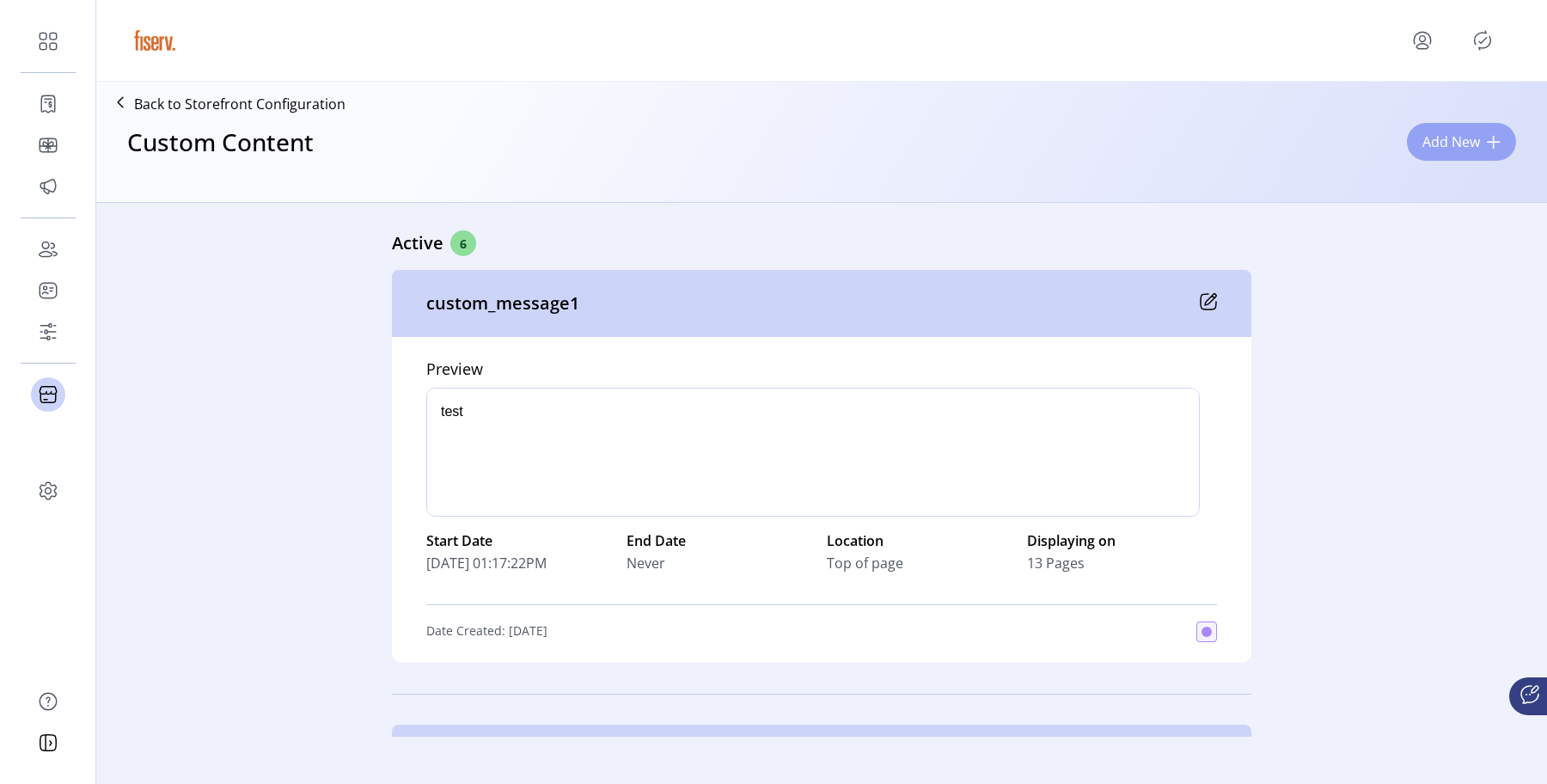
click at [1459, 150] on span "Add New" at bounding box center [1451, 142] width 58 height 20
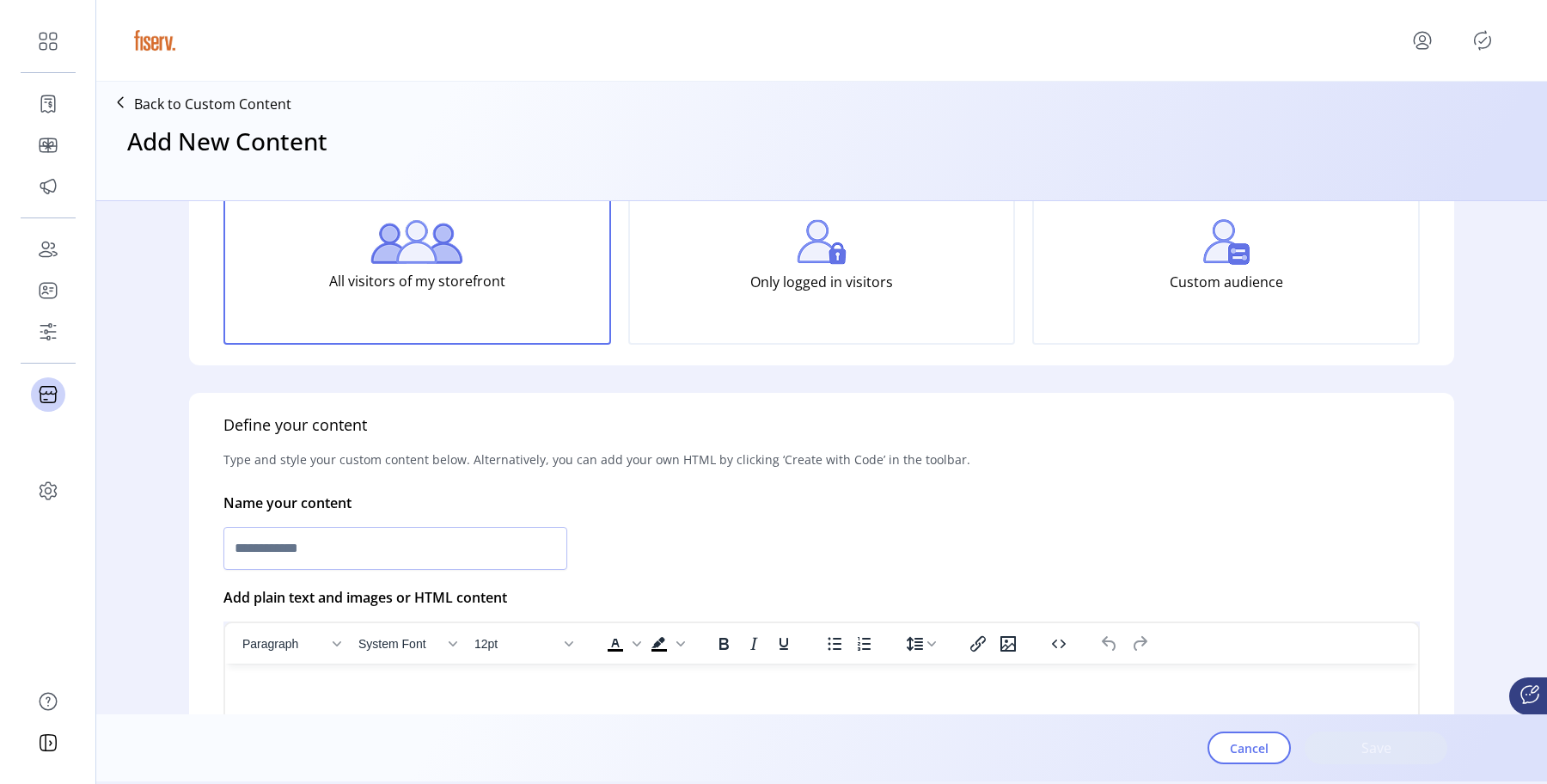
scroll to position [279, 0]
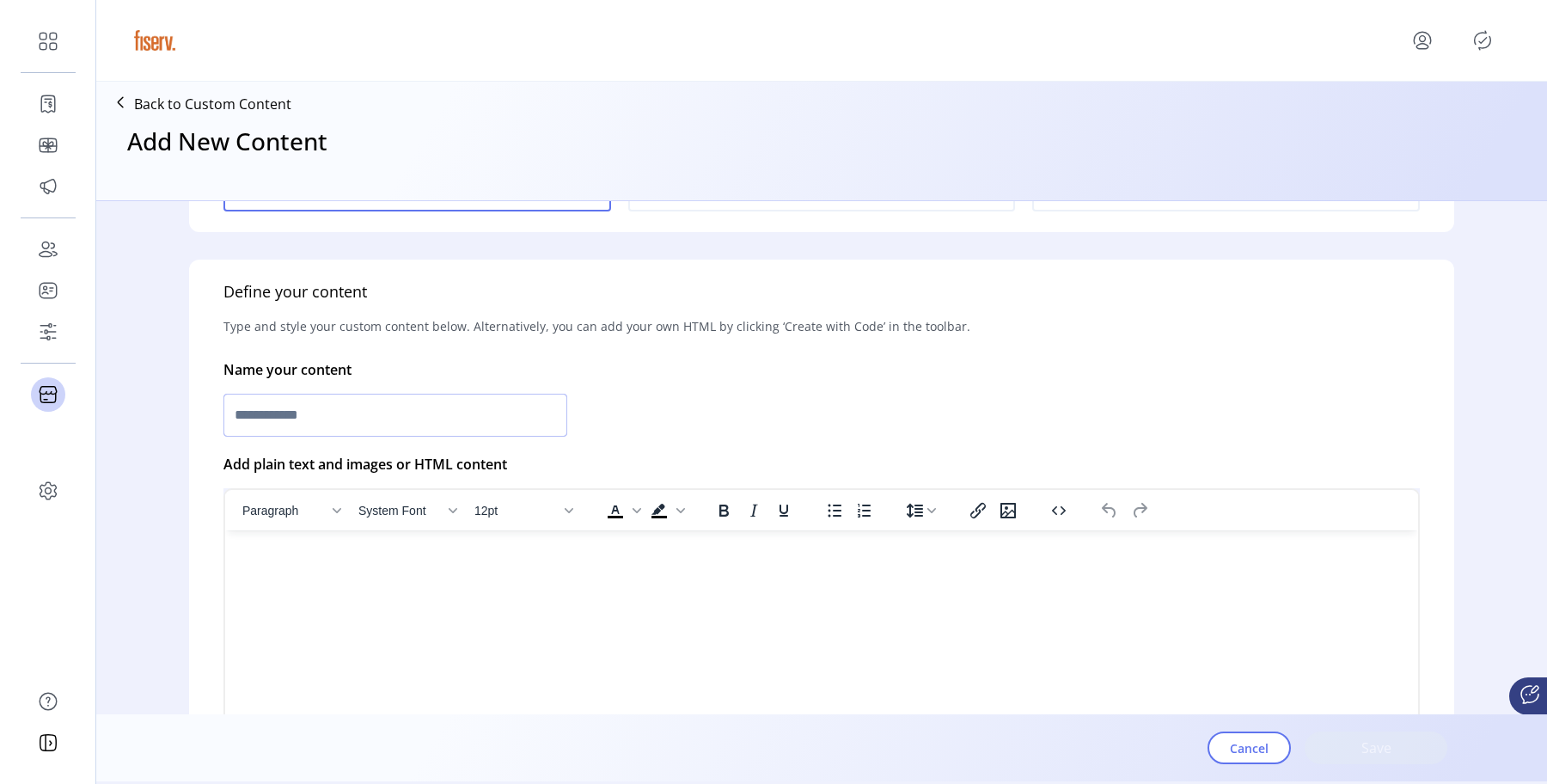
click at [363, 414] on input "text" at bounding box center [395, 415] width 343 height 43
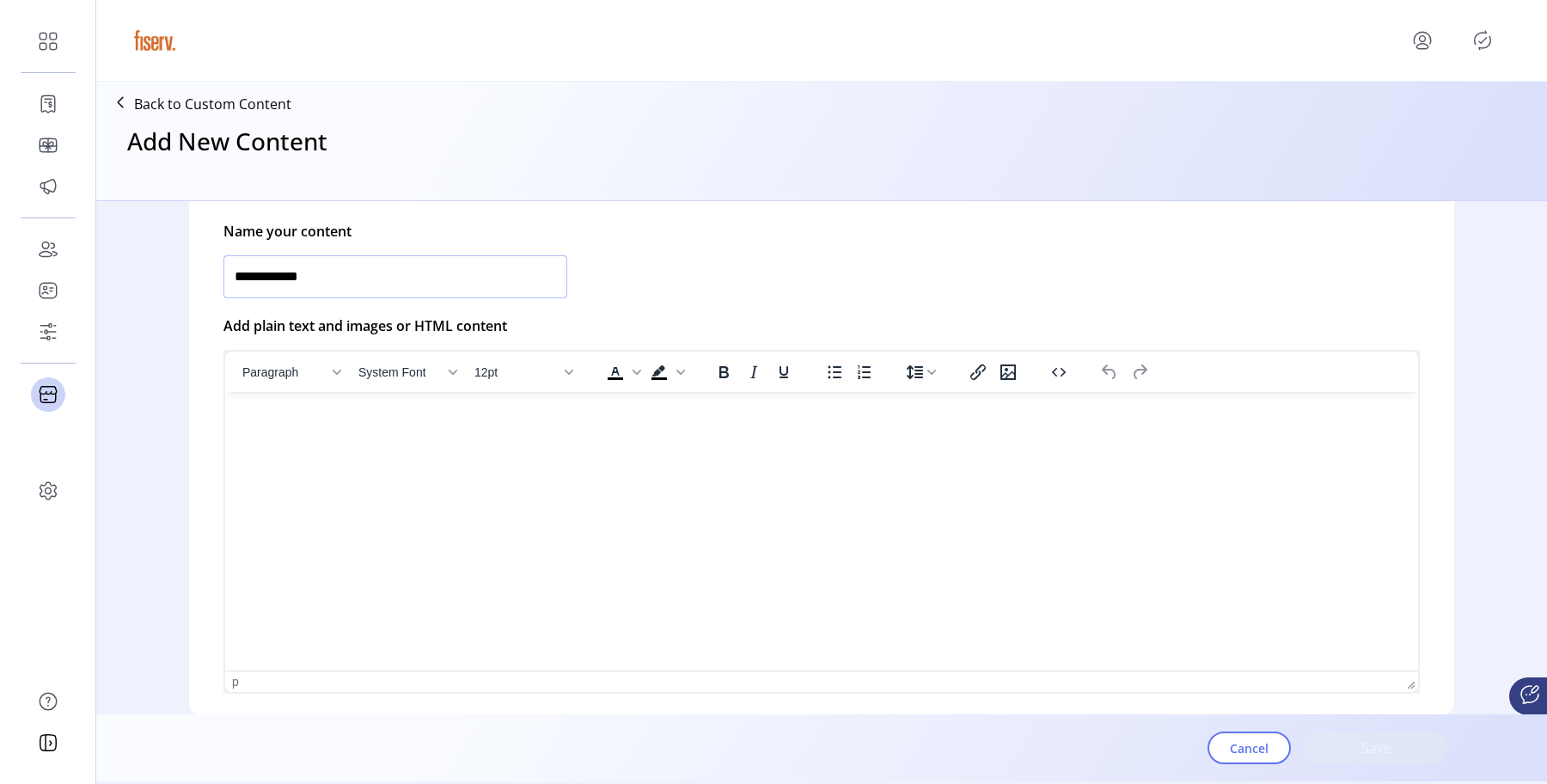
scroll to position [500, 0]
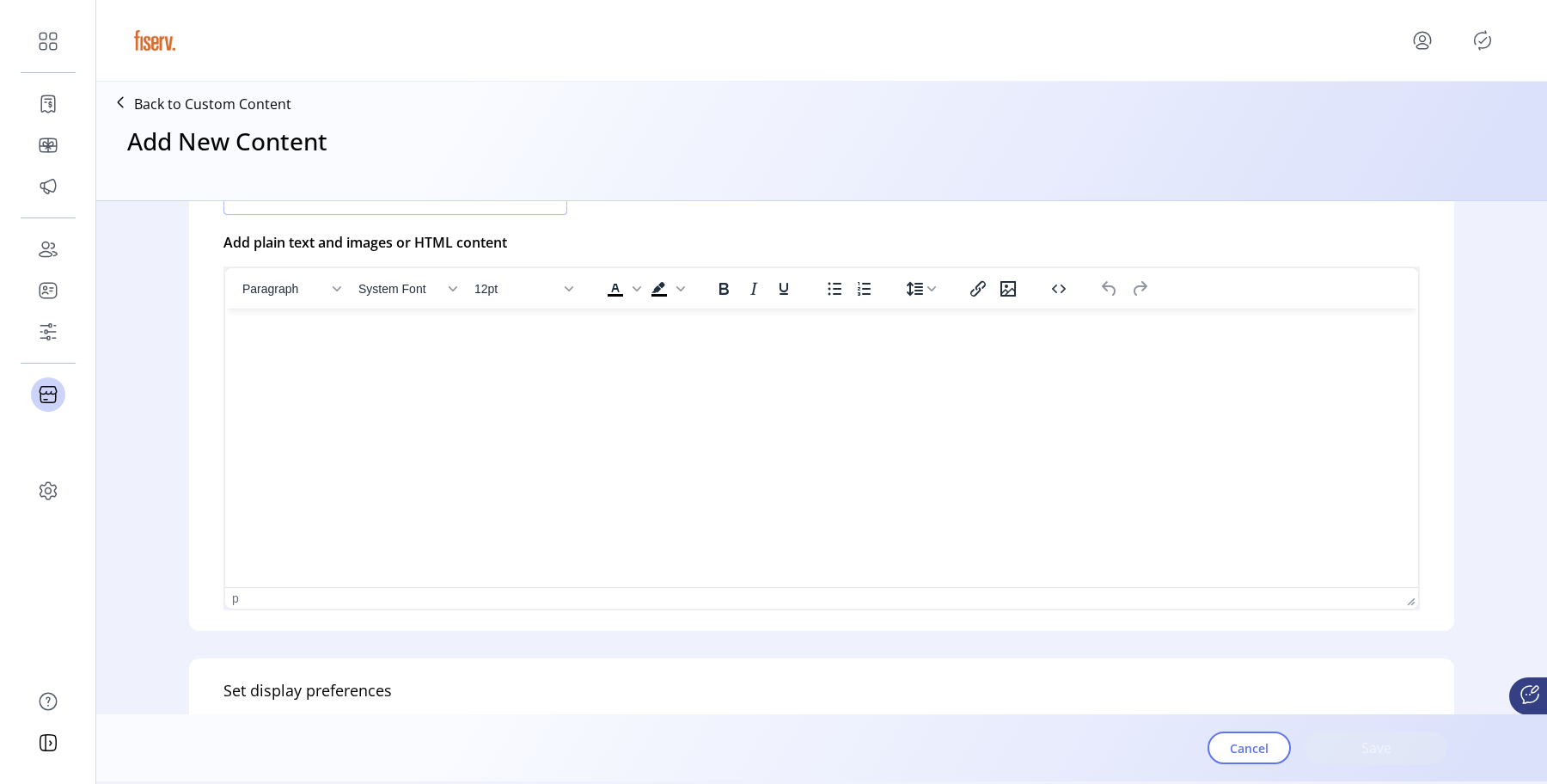
type input "**********"
click at [708, 322] on html at bounding box center [821, 316] width 1193 height 14
click at [784, 322] on html at bounding box center [821, 316] width 1193 height 14
click at [799, 322] on html at bounding box center [821, 316] width 1193 height 14
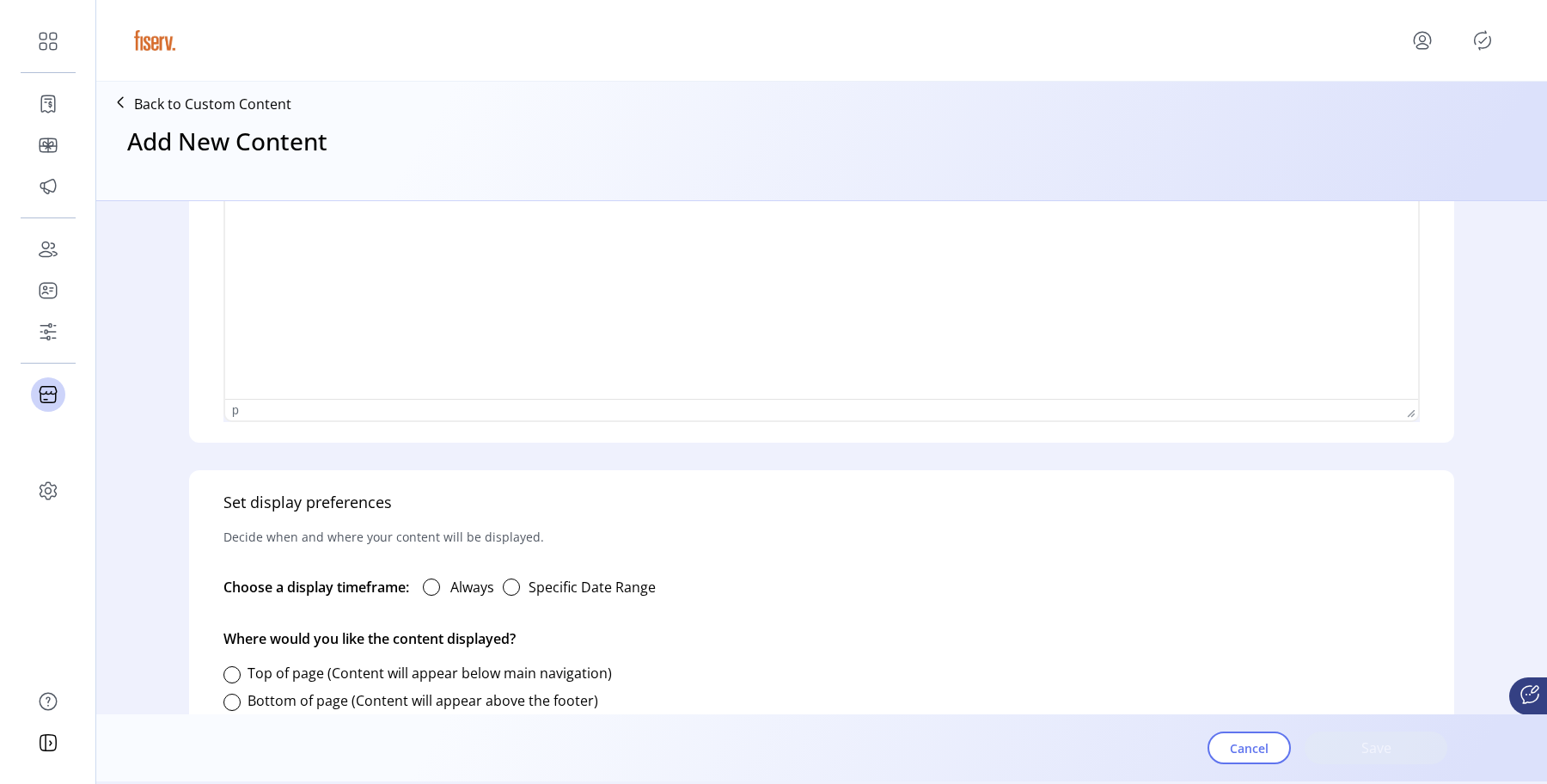
scroll to position [843, 0]
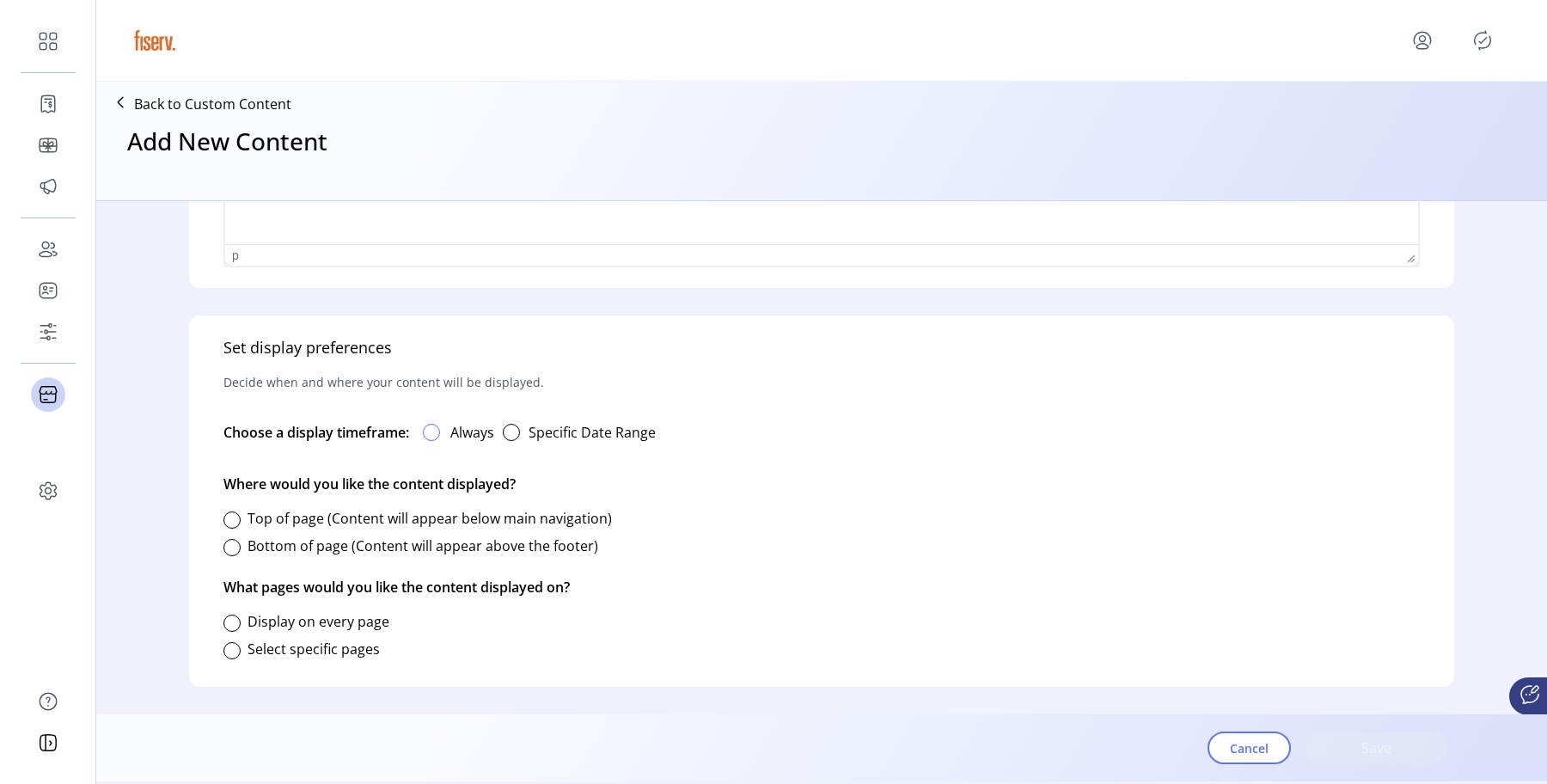
click at [428, 430] on div at bounding box center [431, 432] width 17 height 17
click at [292, 519] on label "Top of page (Content will appear below main navigation)" at bounding box center [430, 518] width 365 height 19
click at [235, 653] on div at bounding box center [231, 649] width 17 height 17
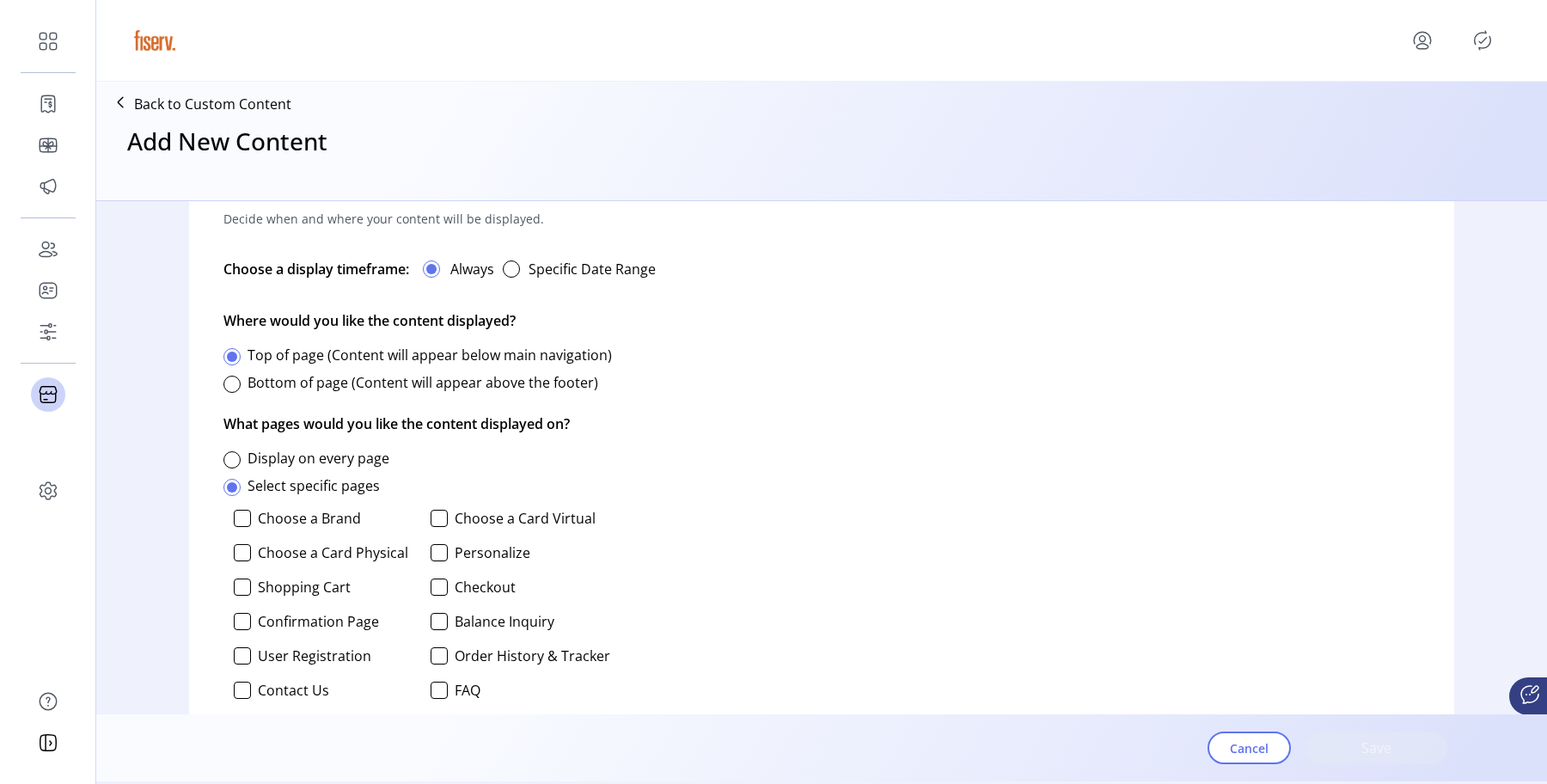
scroll to position [1080, 0]
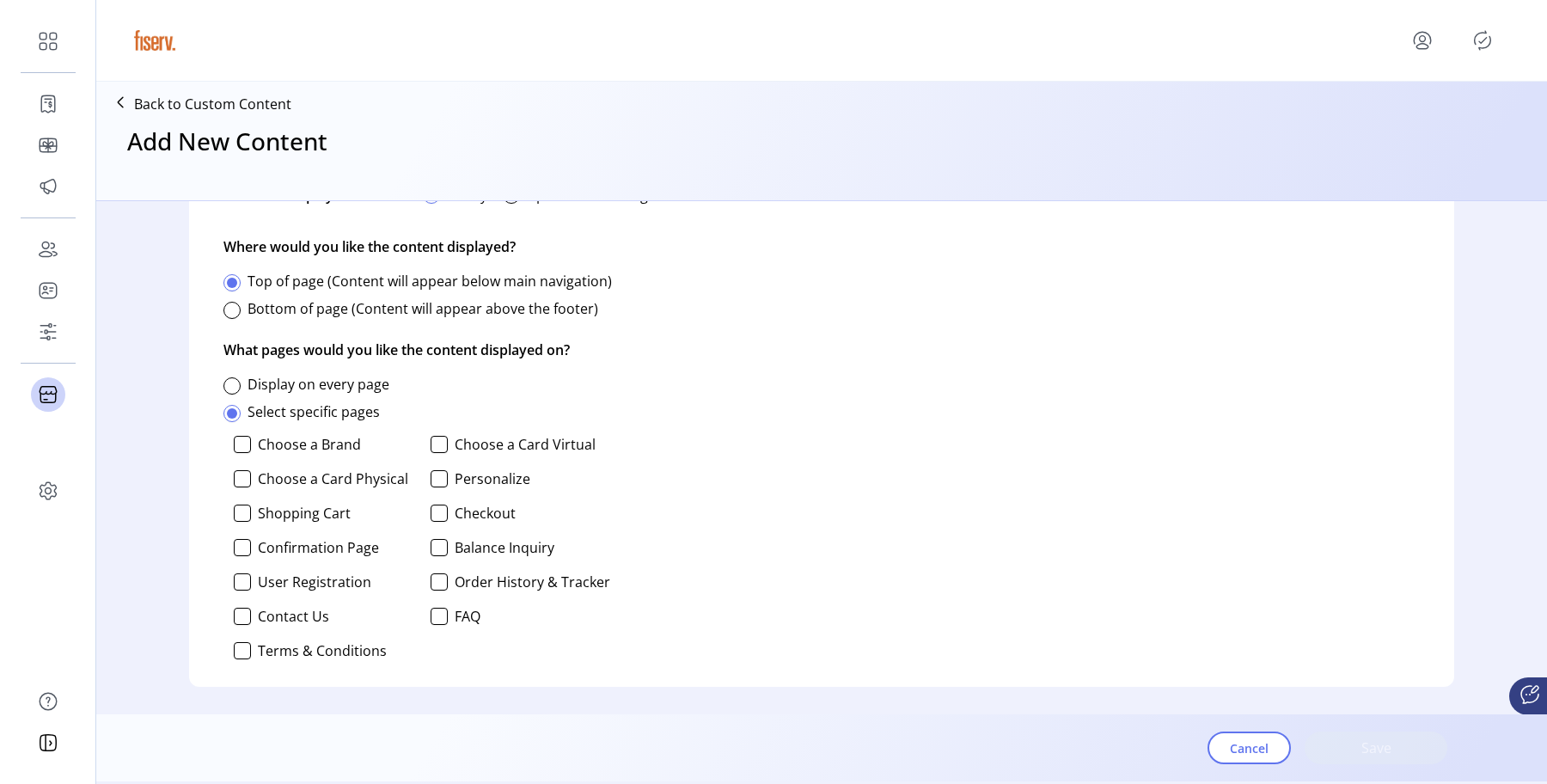
click at [294, 451] on label "Choose a Brand" at bounding box center [309, 444] width 104 height 14
click at [1369, 755] on span "Save" at bounding box center [1375, 747] width 98 height 20
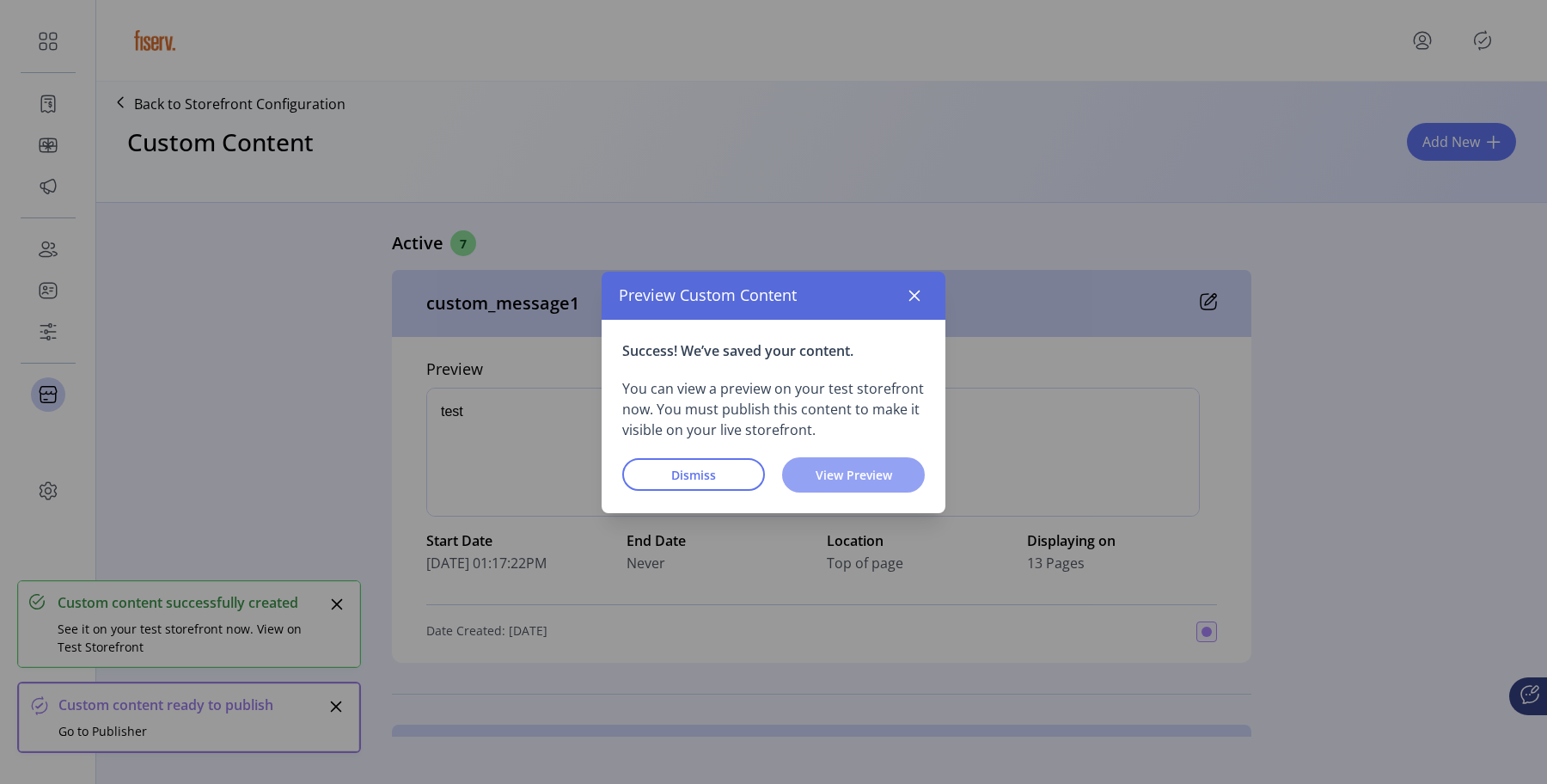
click at [831, 480] on span "View Preview" at bounding box center [853, 474] width 98 height 18
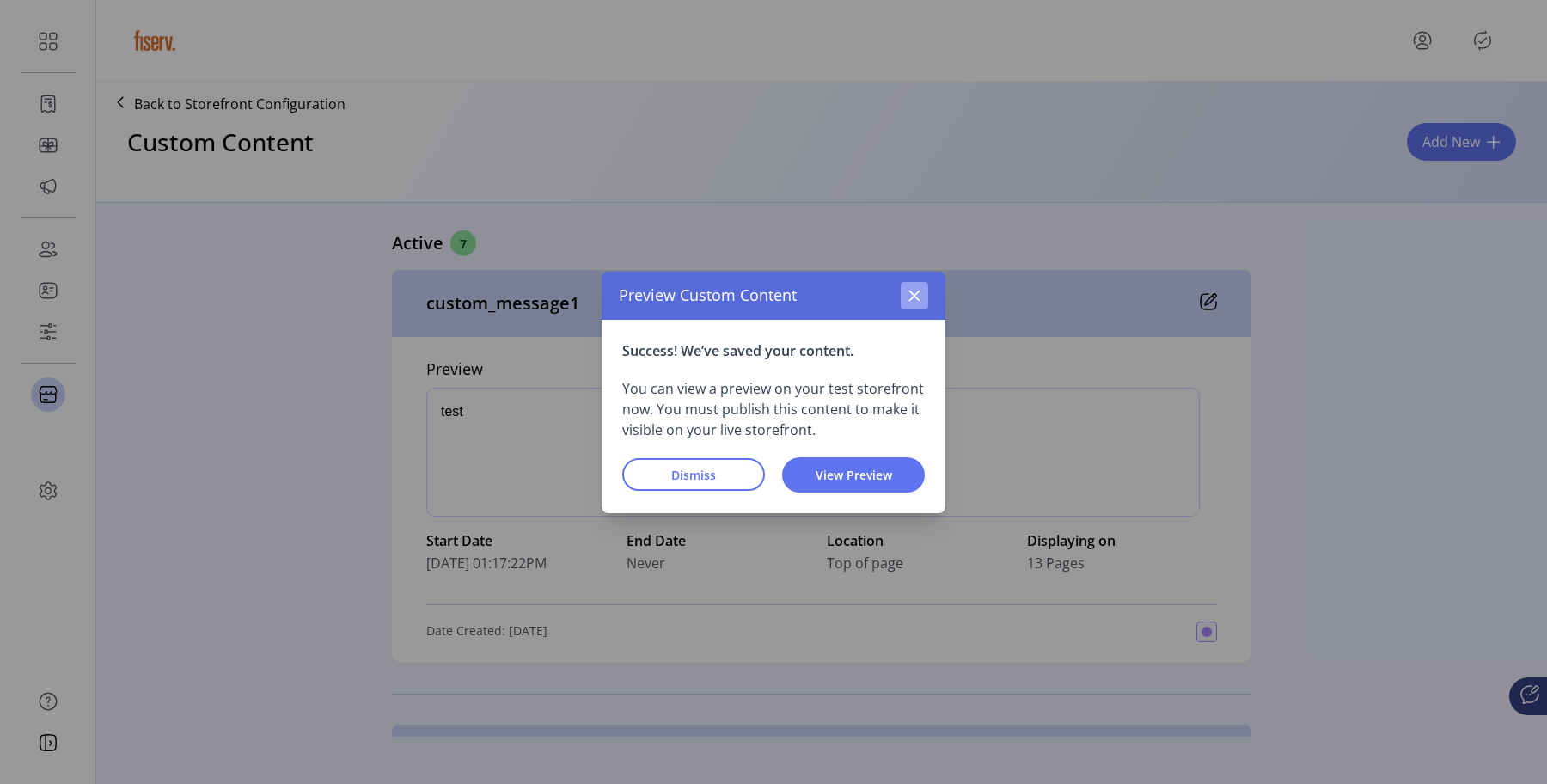
click at [914, 298] on icon "button" at bounding box center [914, 296] width 14 height 14
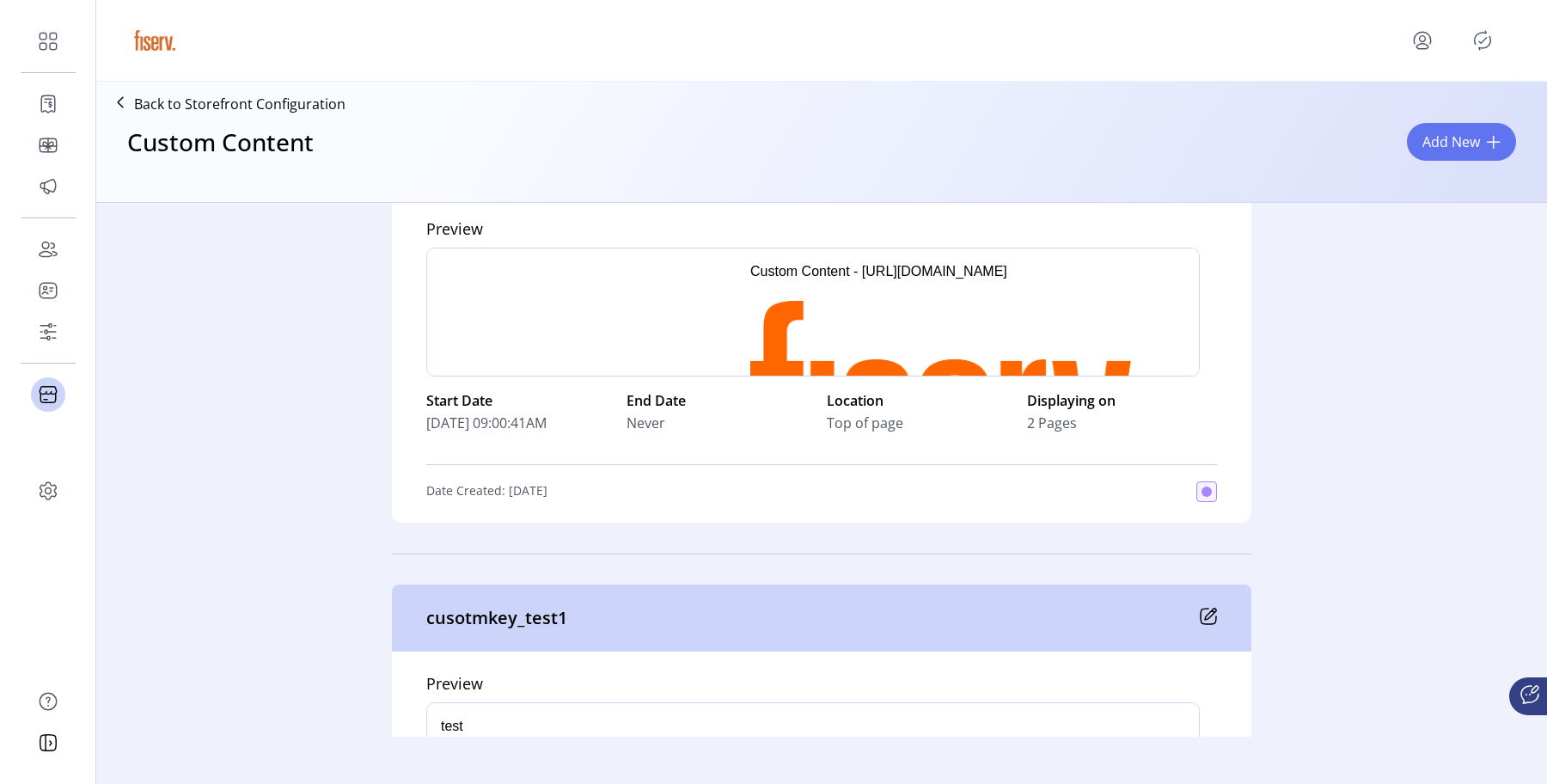
scroll to position [1947, 0]
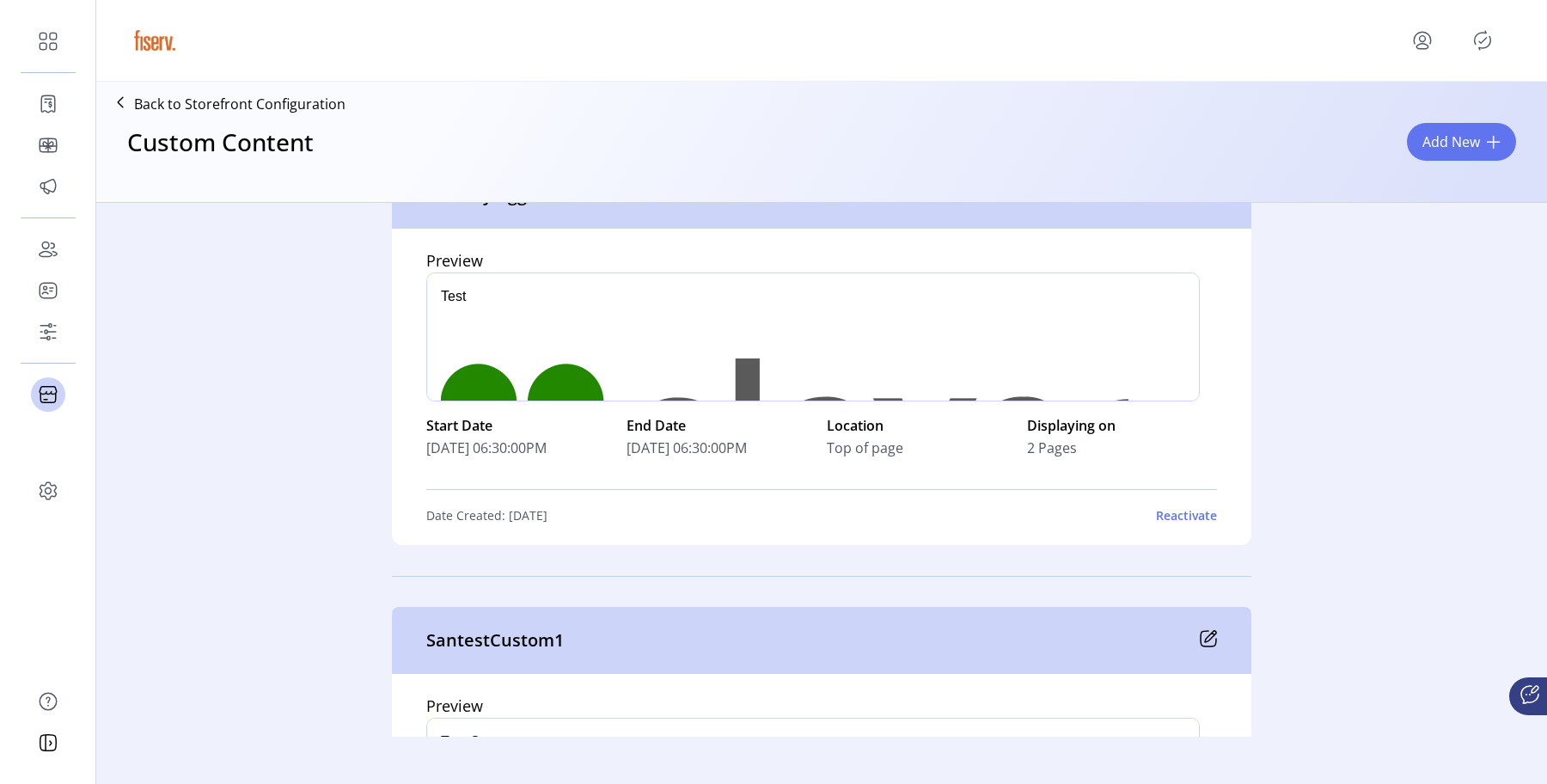
scroll to position [3324, 0]
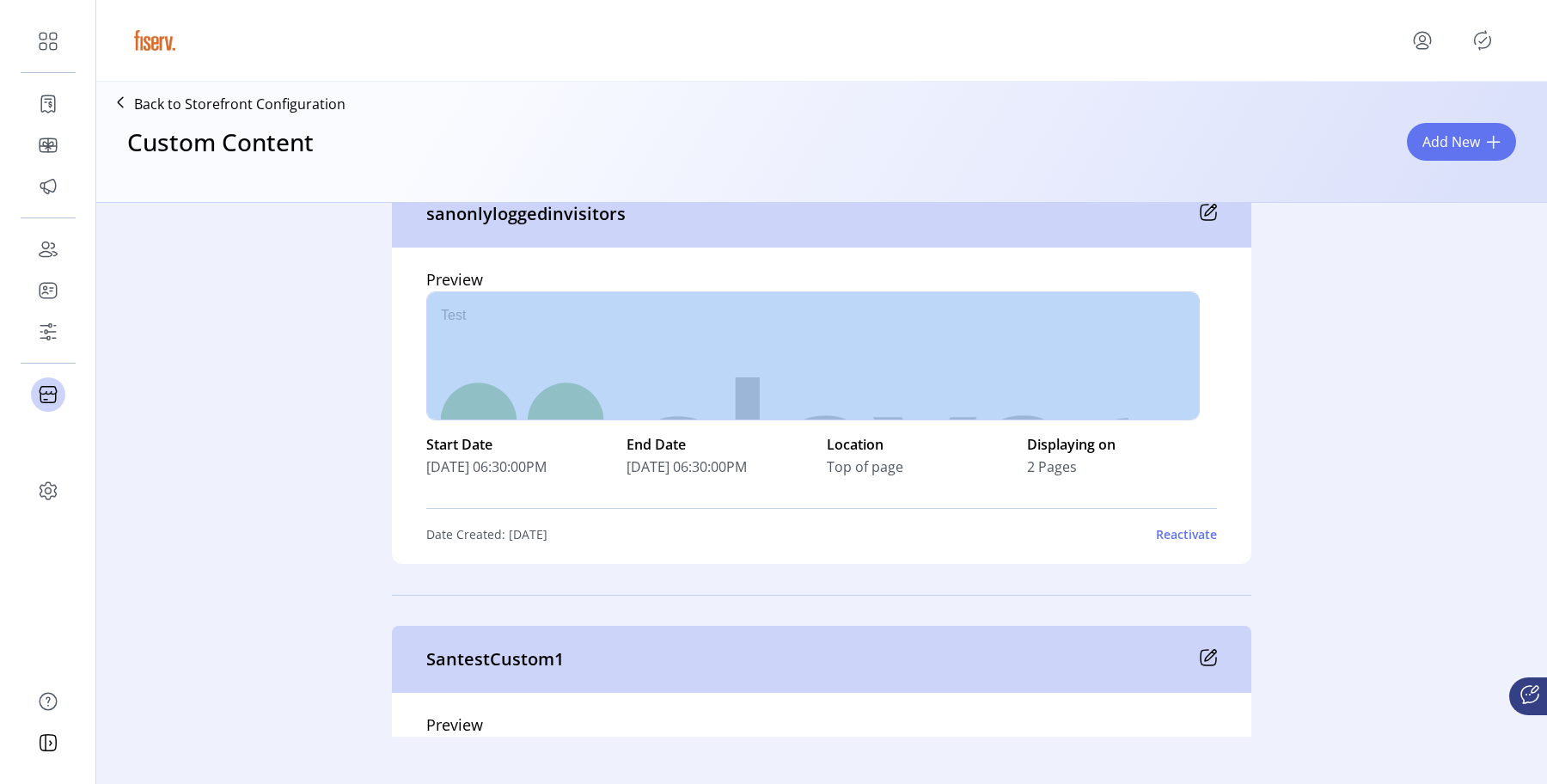
drag, startPoint x: 1189, startPoint y: 336, endPoint x: 1196, endPoint y: 379, distance: 43.6
click at [1196, 379] on div "Preview div Start Date [DATE] 06:30:00PM End Date [DATE] 06:30:00PM Location To…" at bounding box center [821, 405] width 859 height 316
